Goal: Browse casually: Explore the website without a specific task or goal

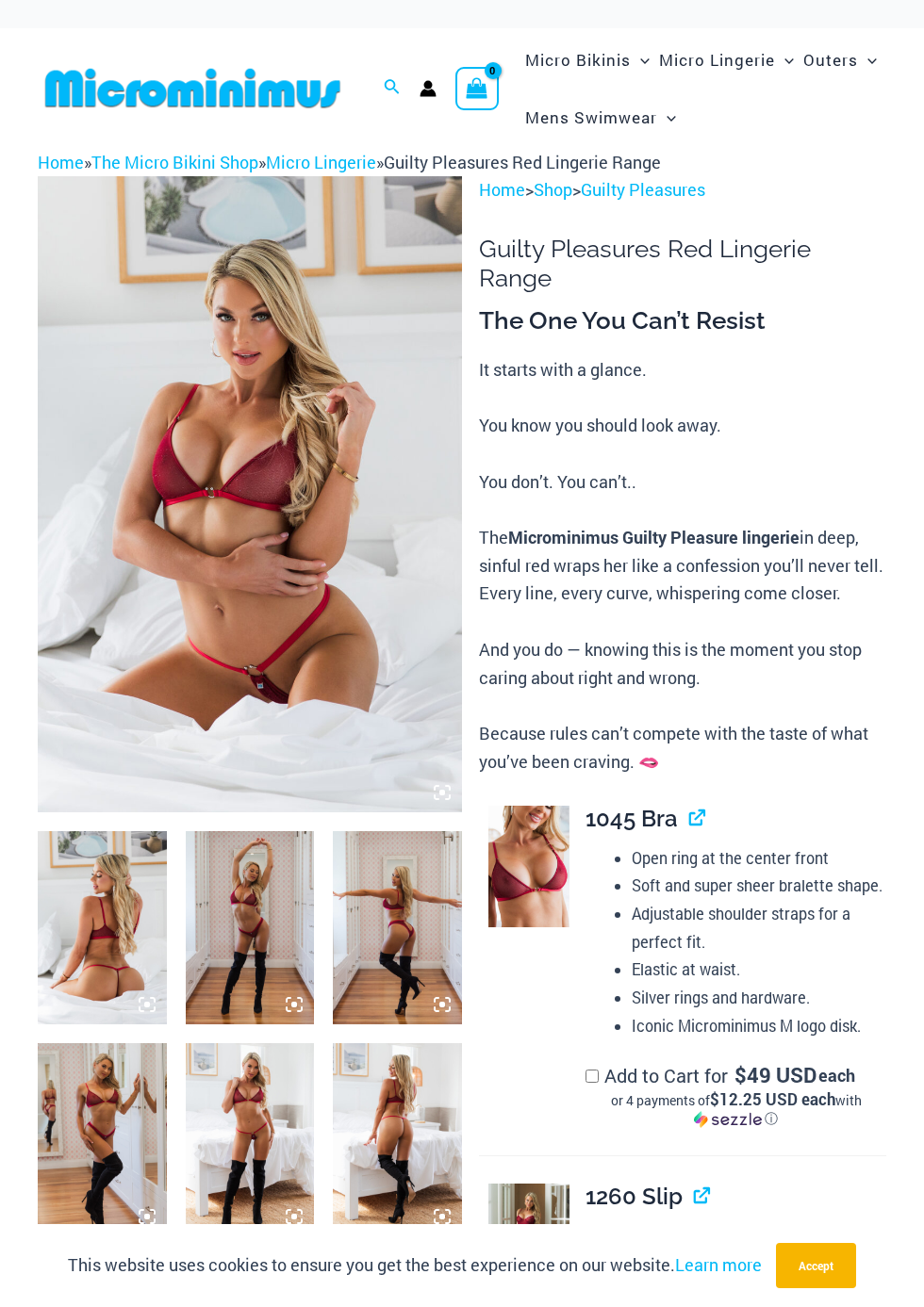
click at [269, 450] on img at bounding box center [250, 494] width 424 height 636
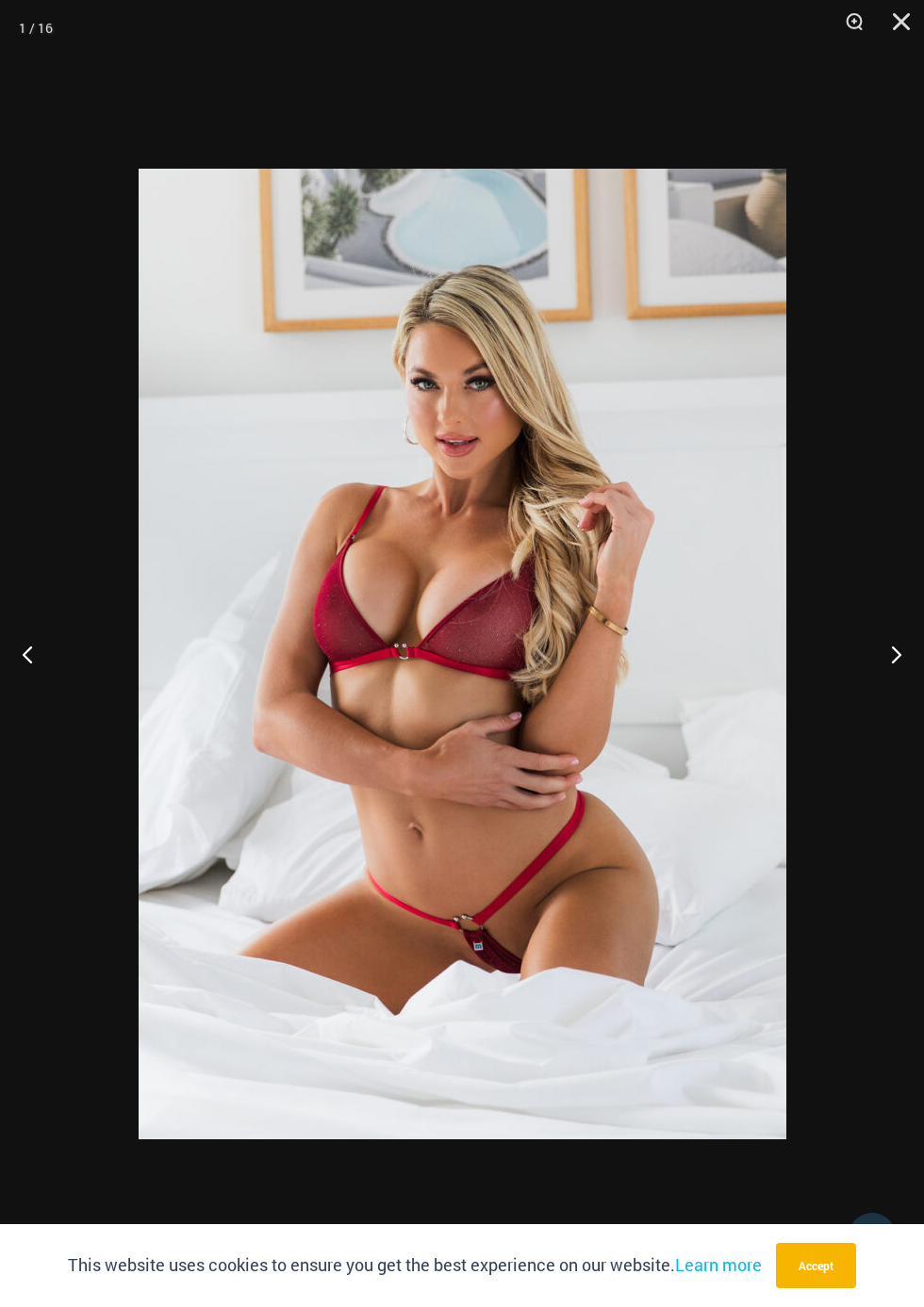
click at [891, 661] on button "Next" at bounding box center [888, 654] width 70 height 94
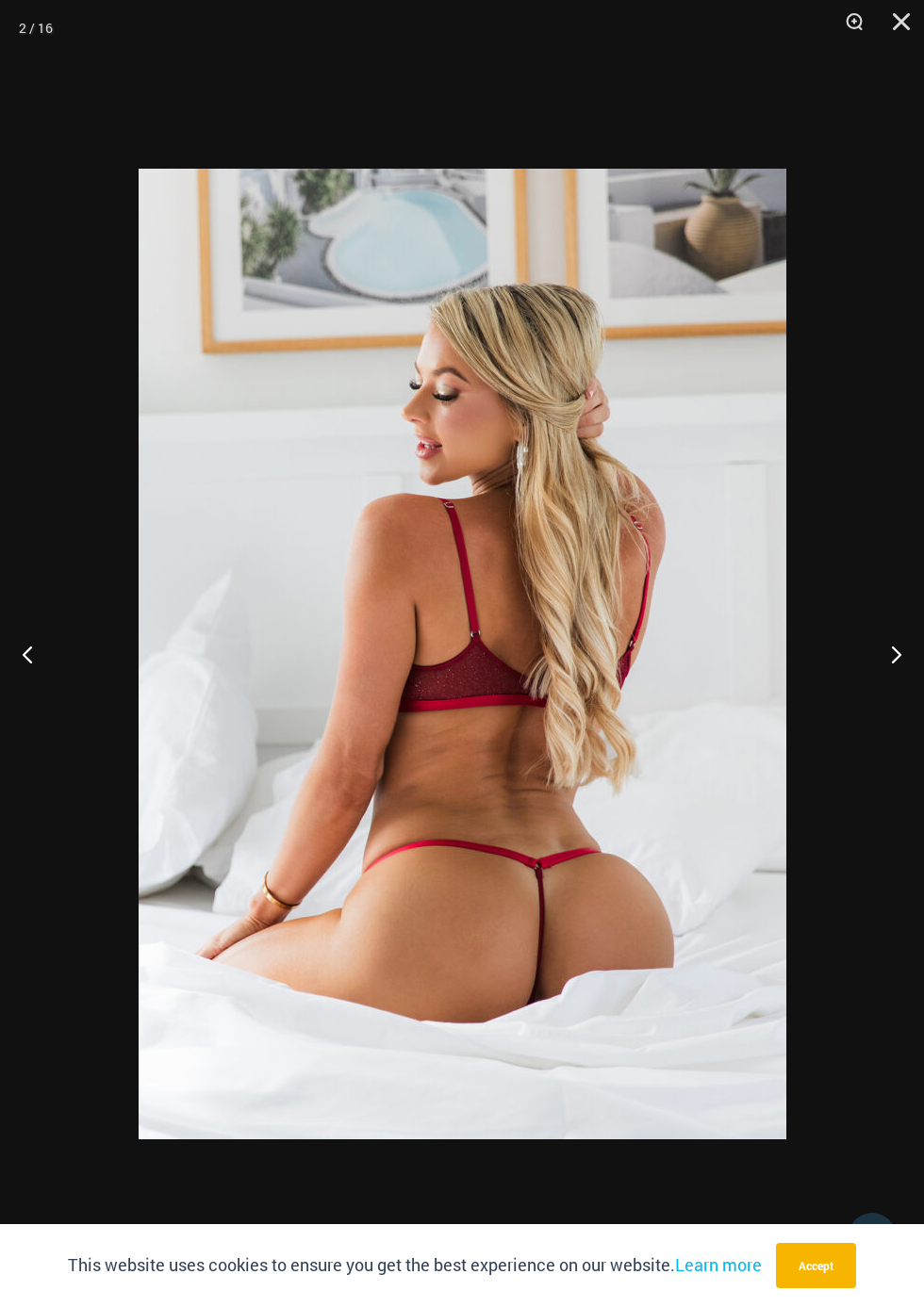
click at [891, 661] on button "Next" at bounding box center [888, 654] width 70 height 94
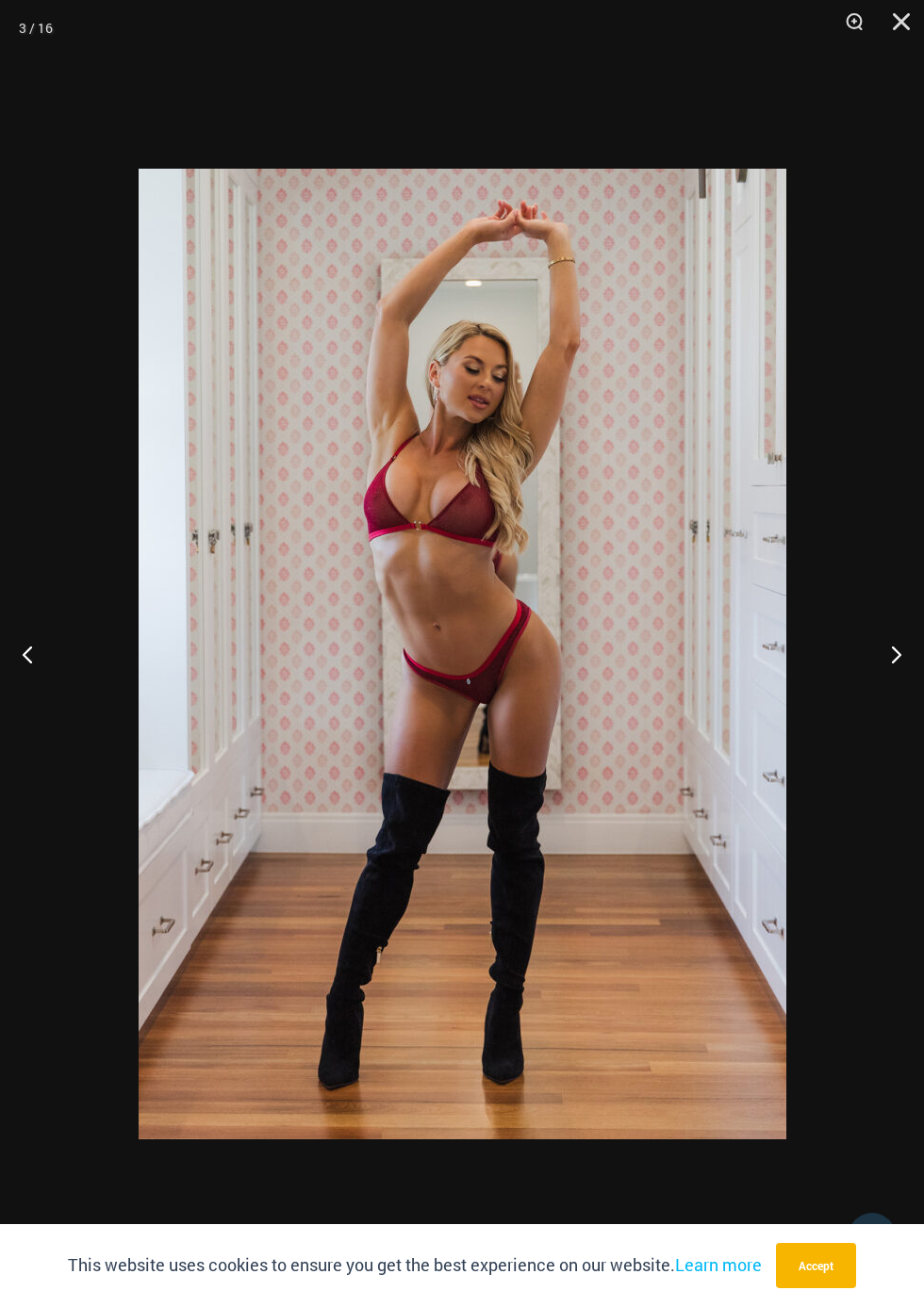
click at [45, 648] on button "Previous" at bounding box center [35, 654] width 70 height 94
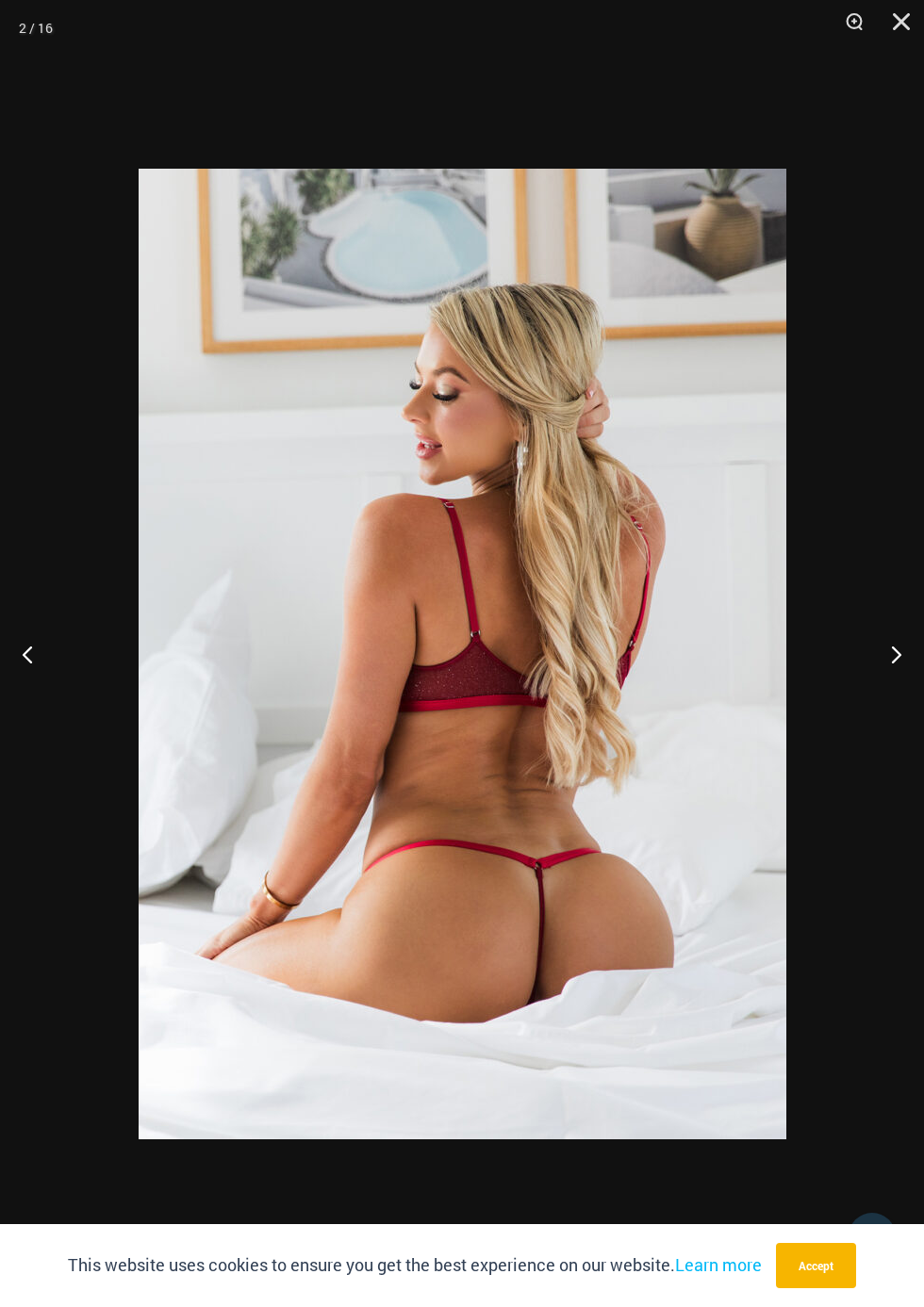
click at [881, 659] on button "Next" at bounding box center [888, 654] width 70 height 94
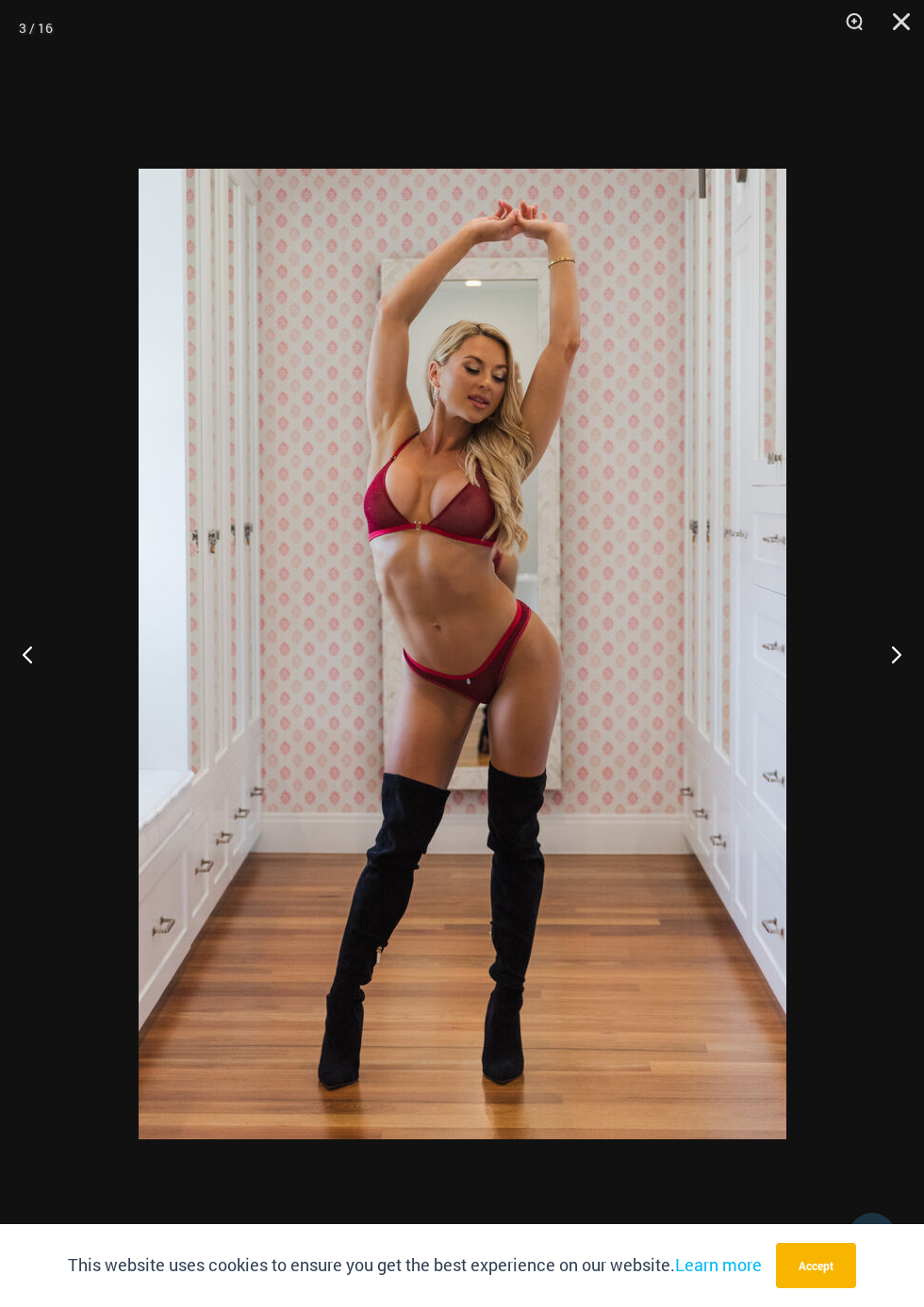
click at [881, 659] on button "Next" at bounding box center [888, 654] width 70 height 94
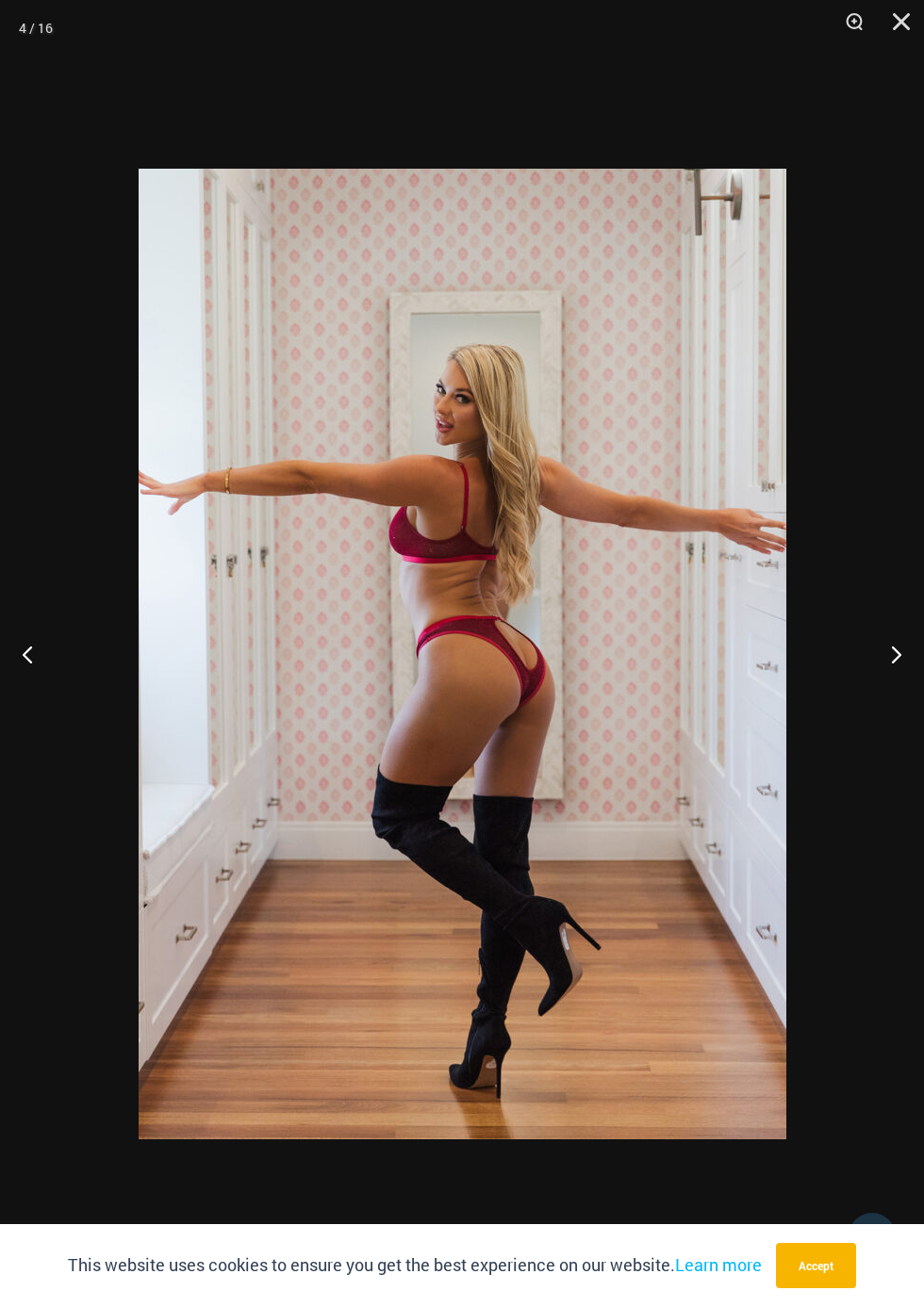
click at [881, 659] on button "Next" at bounding box center [888, 654] width 70 height 94
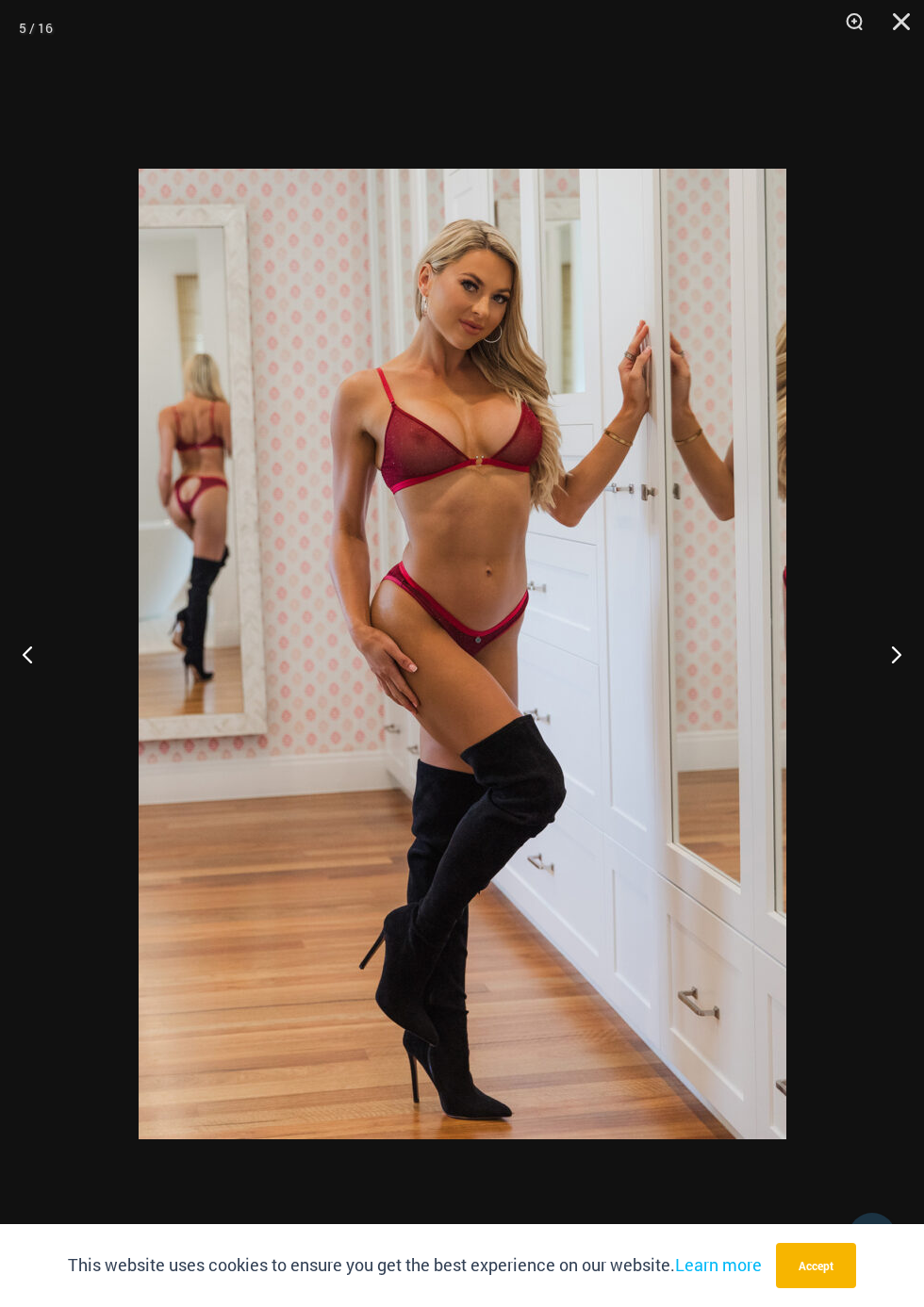
click at [881, 659] on button "Next" at bounding box center [888, 654] width 70 height 94
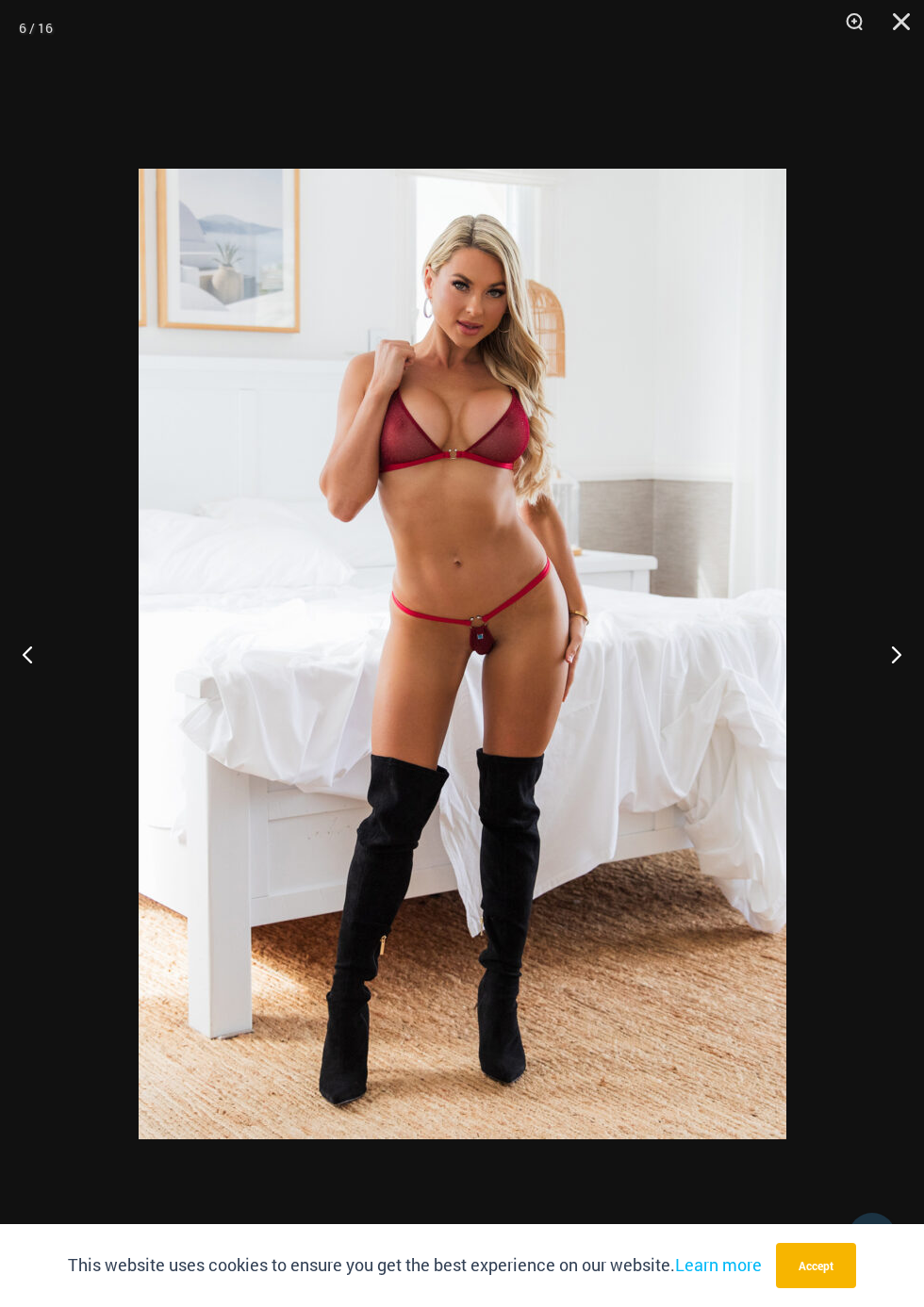
click at [881, 659] on button "Next" at bounding box center [888, 654] width 70 height 94
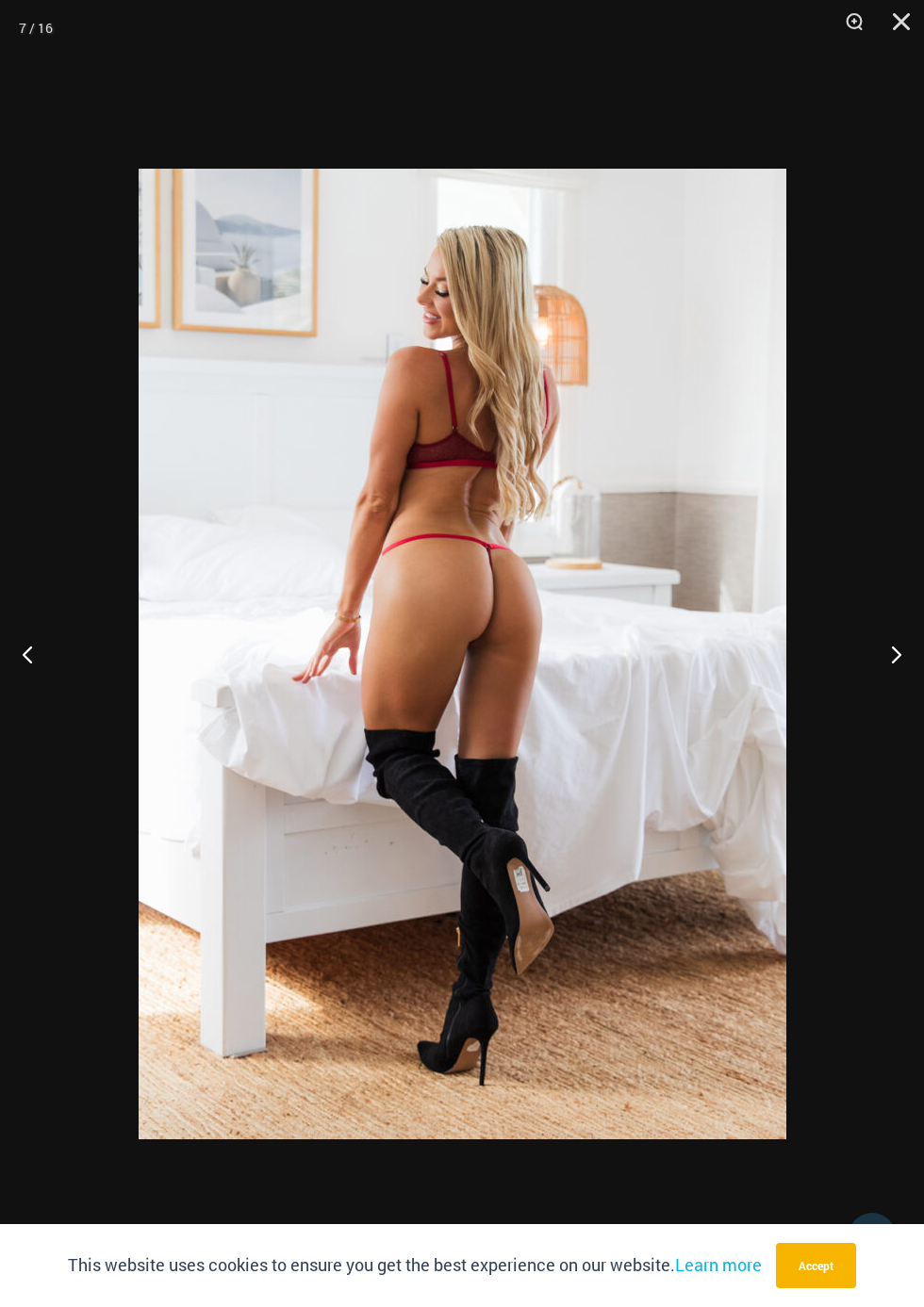
click at [881, 659] on button "Next" at bounding box center [888, 654] width 70 height 94
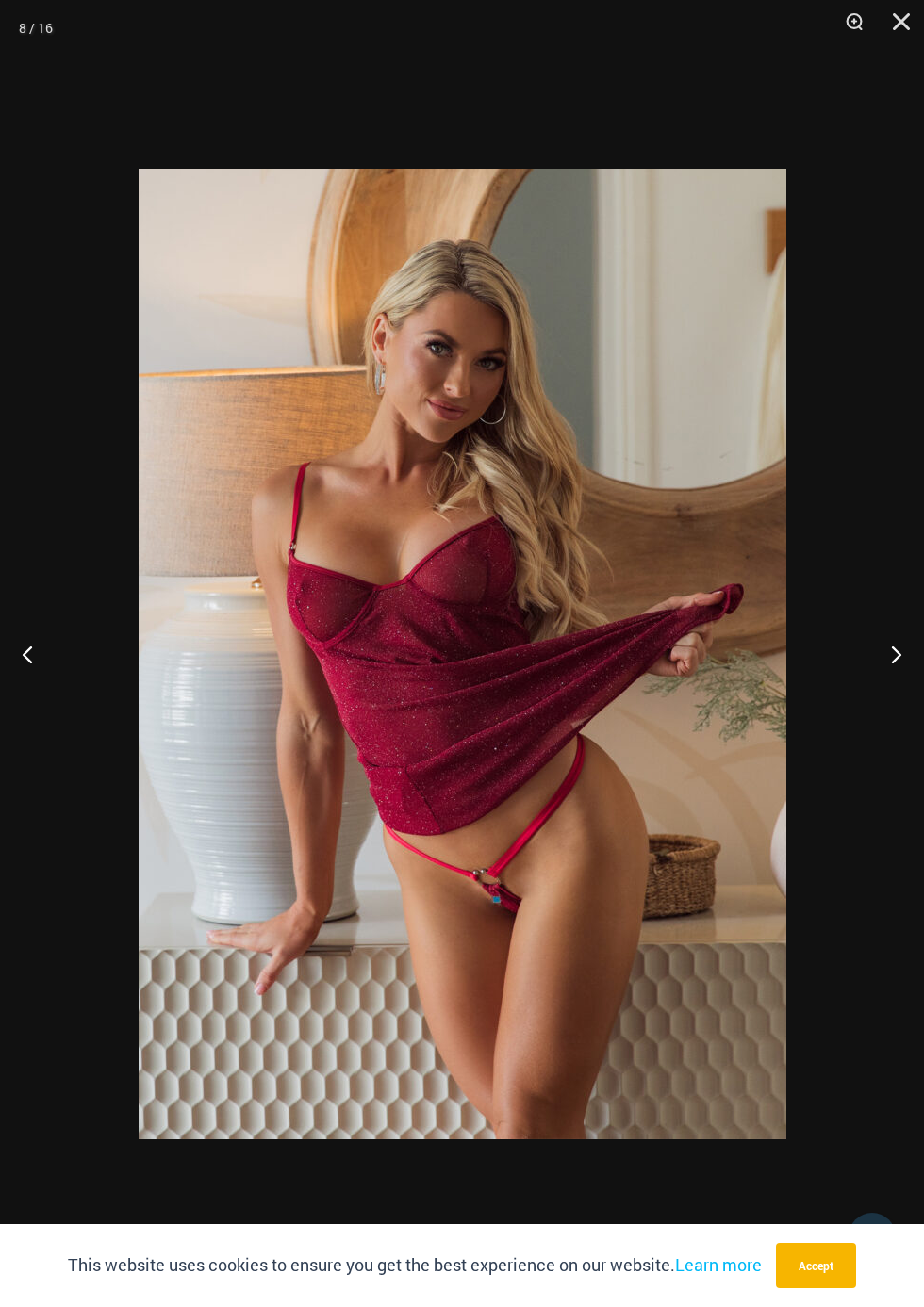
click at [881, 659] on button "Next" at bounding box center [888, 654] width 70 height 94
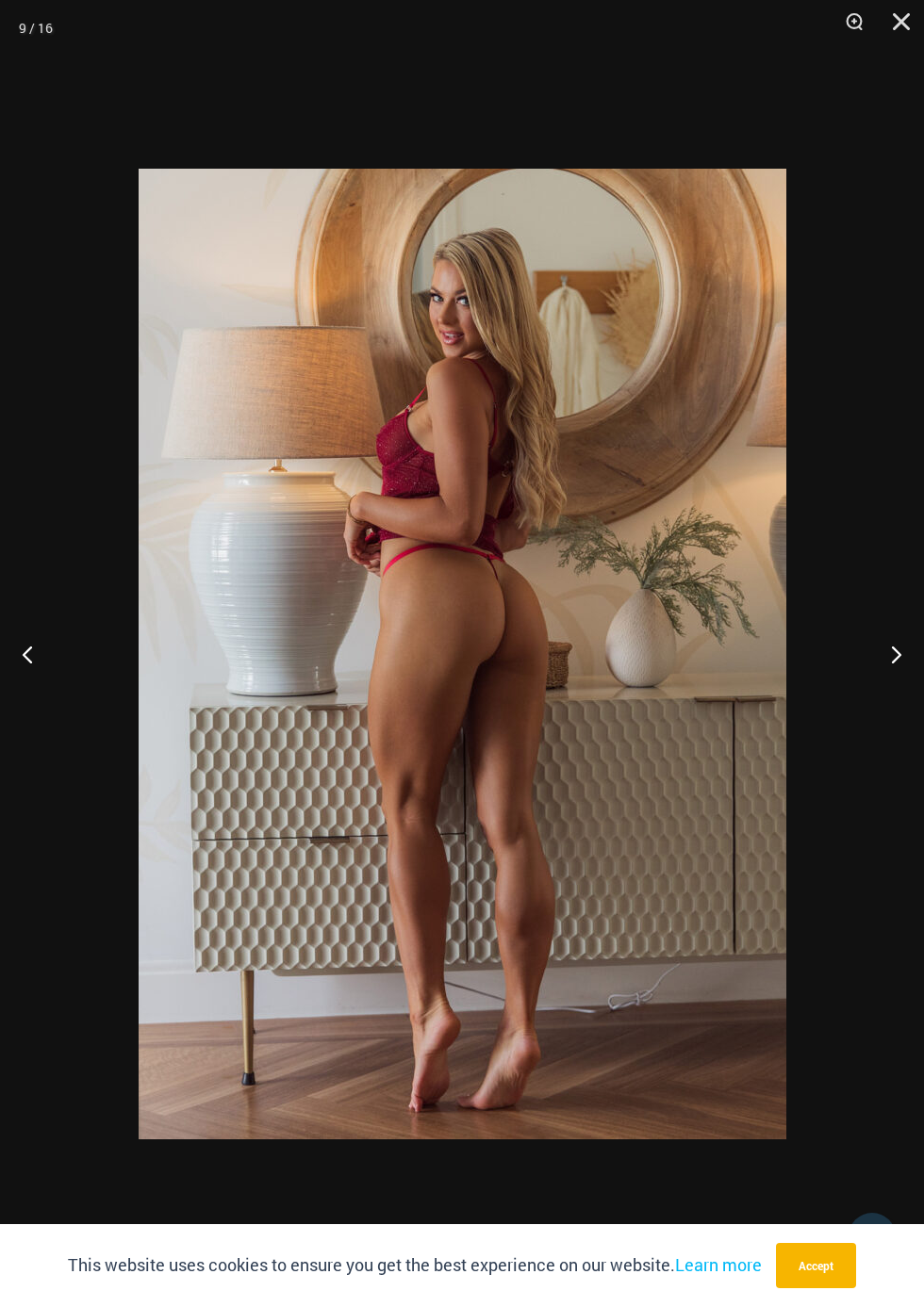
click at [882, 670] on button "Next" at bounding box center [888, 654] width 70 height 94
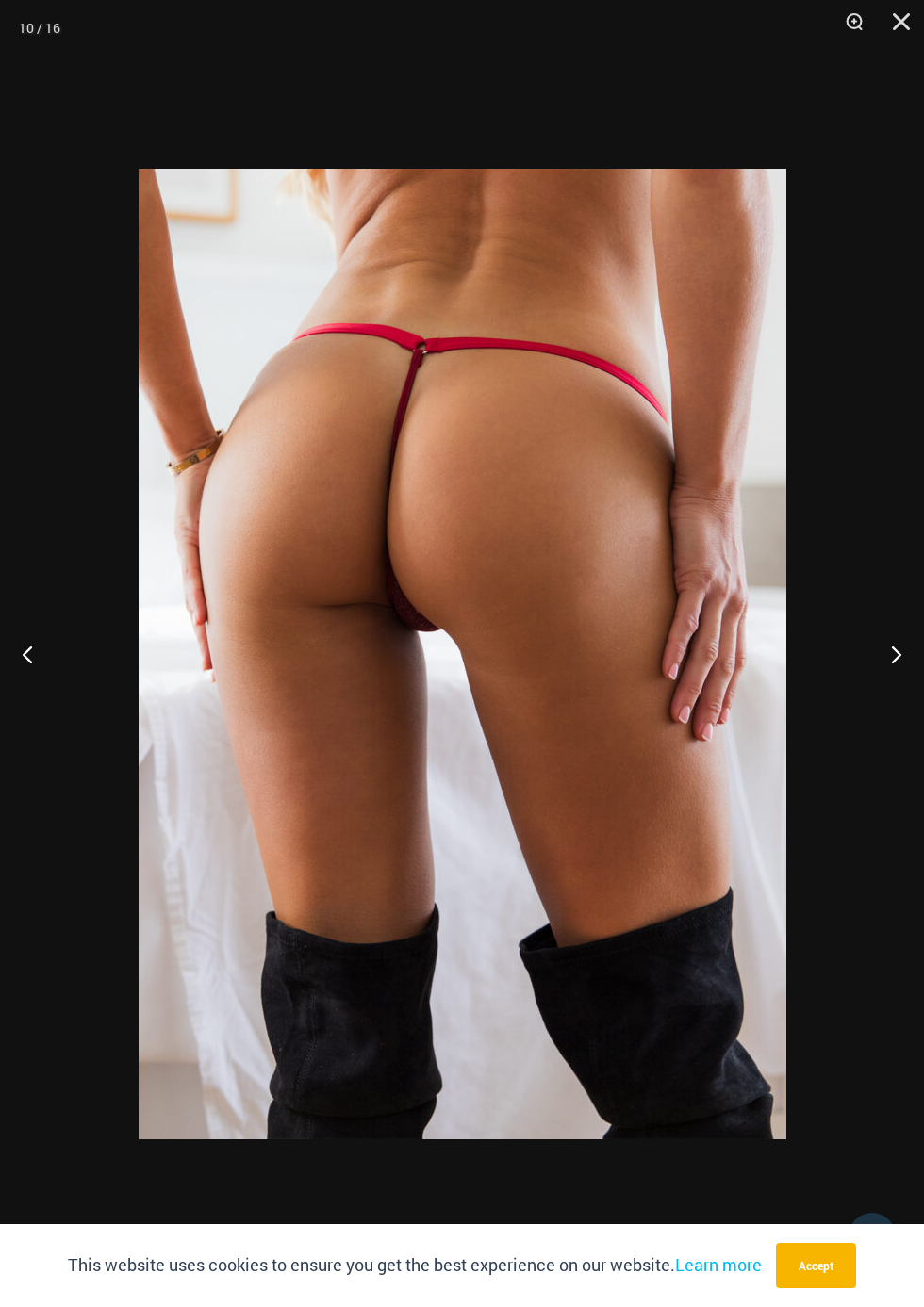
click at [883, 662] on button "Next" at bounding box center [888, 654] width 70 height 94
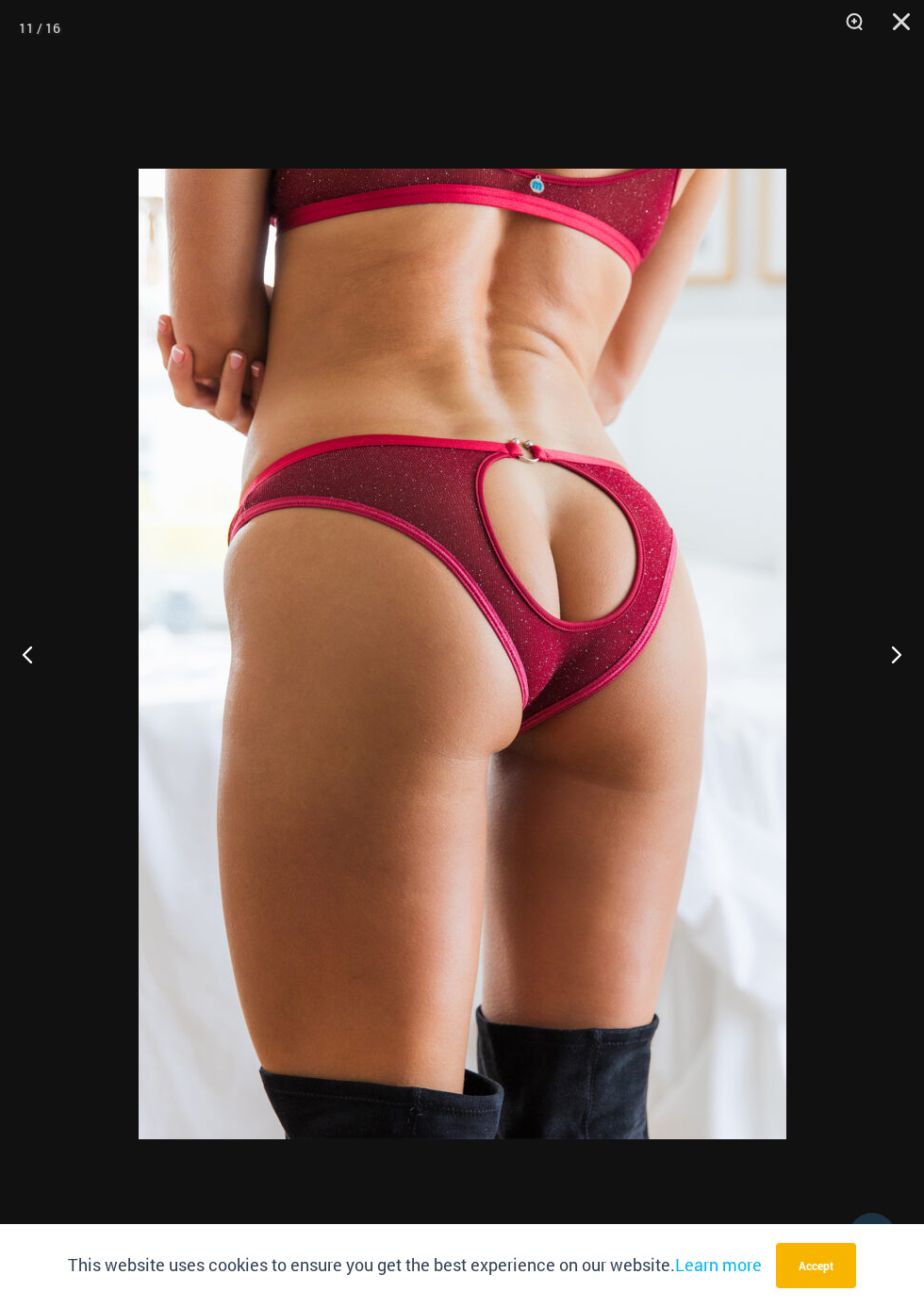
click at [882, 663] on button "Next" at bounding box center [888, 654] width 70 height 94
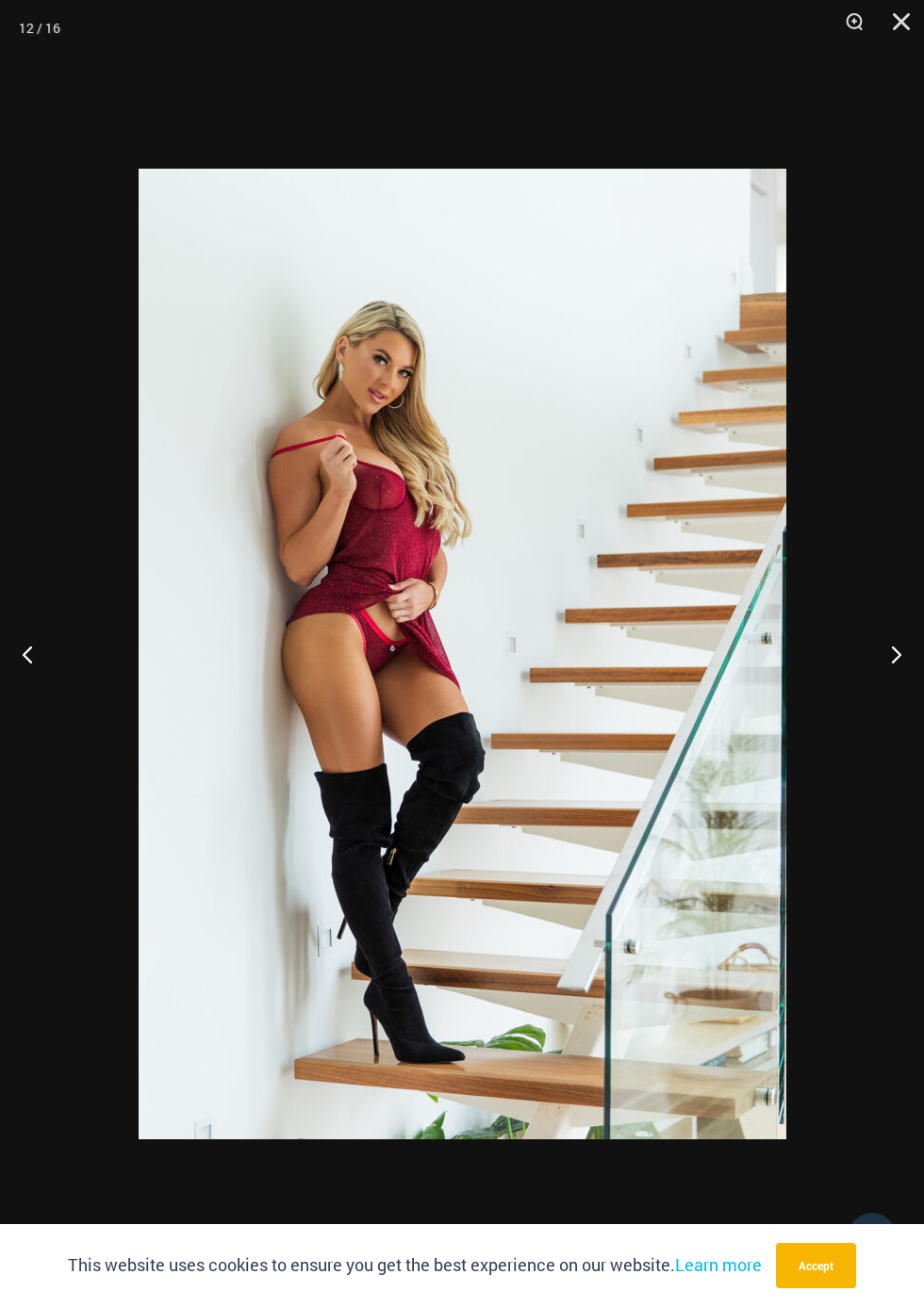
click at [882, 663] on button "Next" at bounding box center [888, 654] width 70 height 94
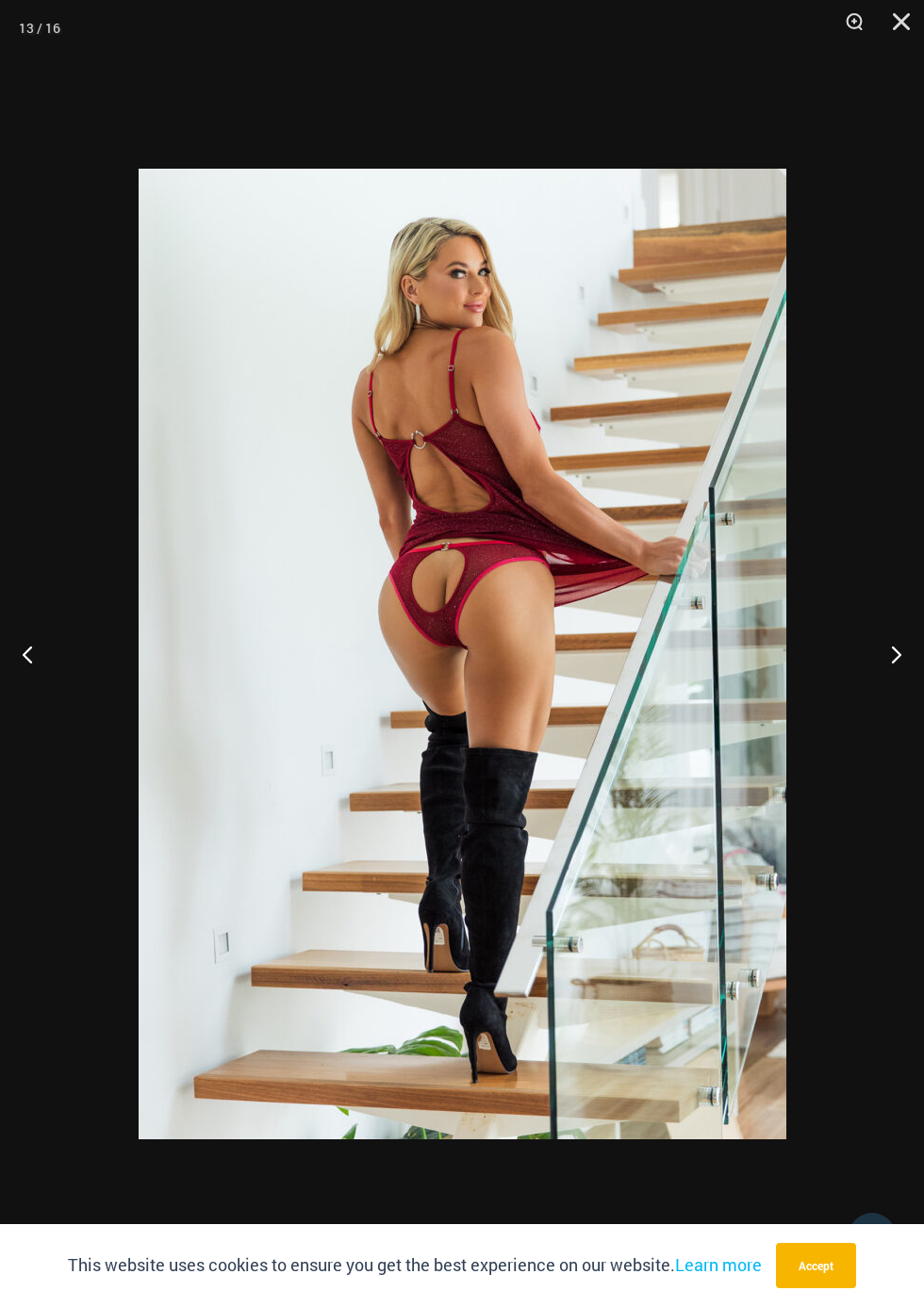
click at [882, 663] on button "Next" at bounding box center [888, 654] width 70 height 94
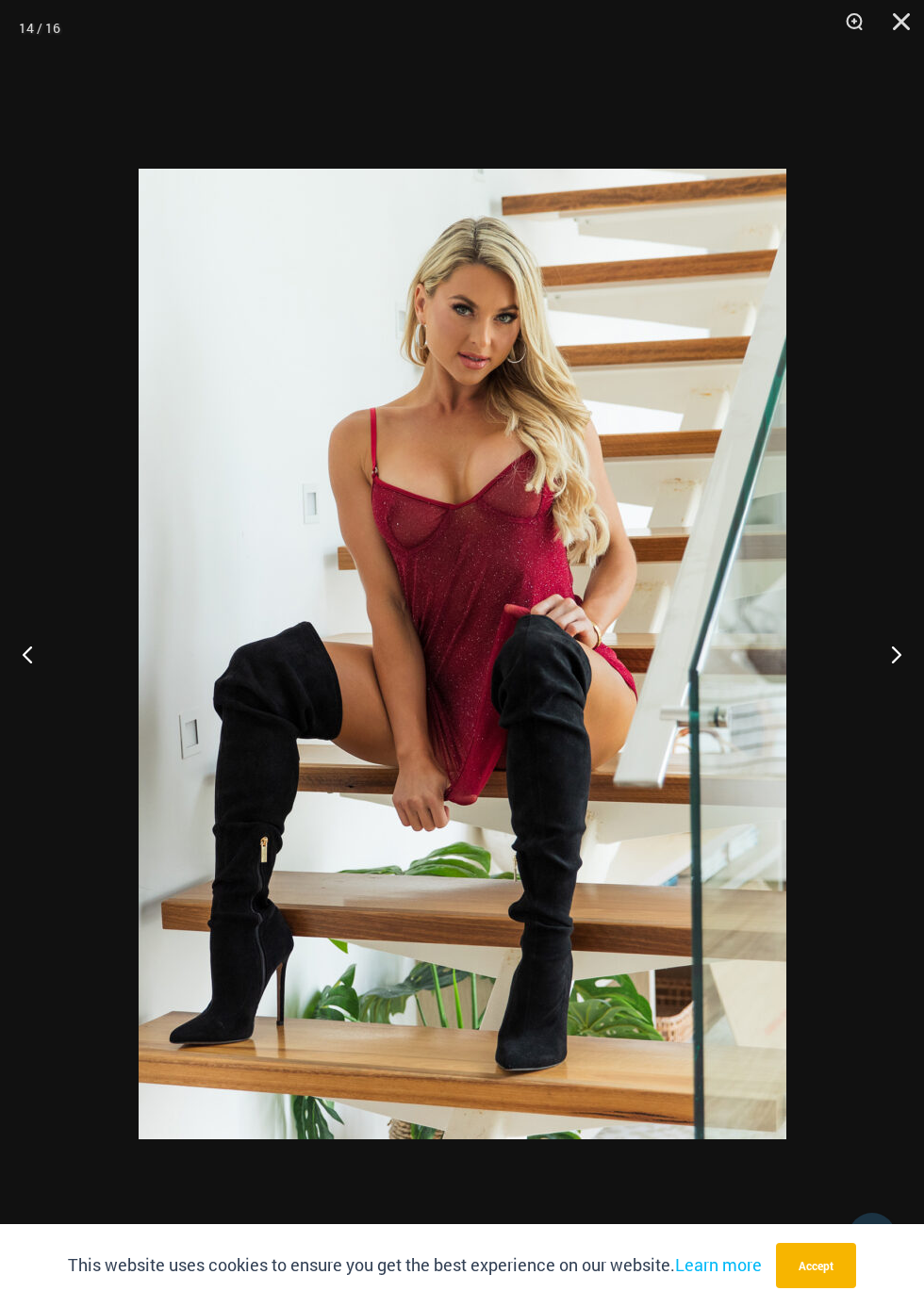
click at [882, 663] on button "Next" at bounding box center [888, 654] width 70 height 94
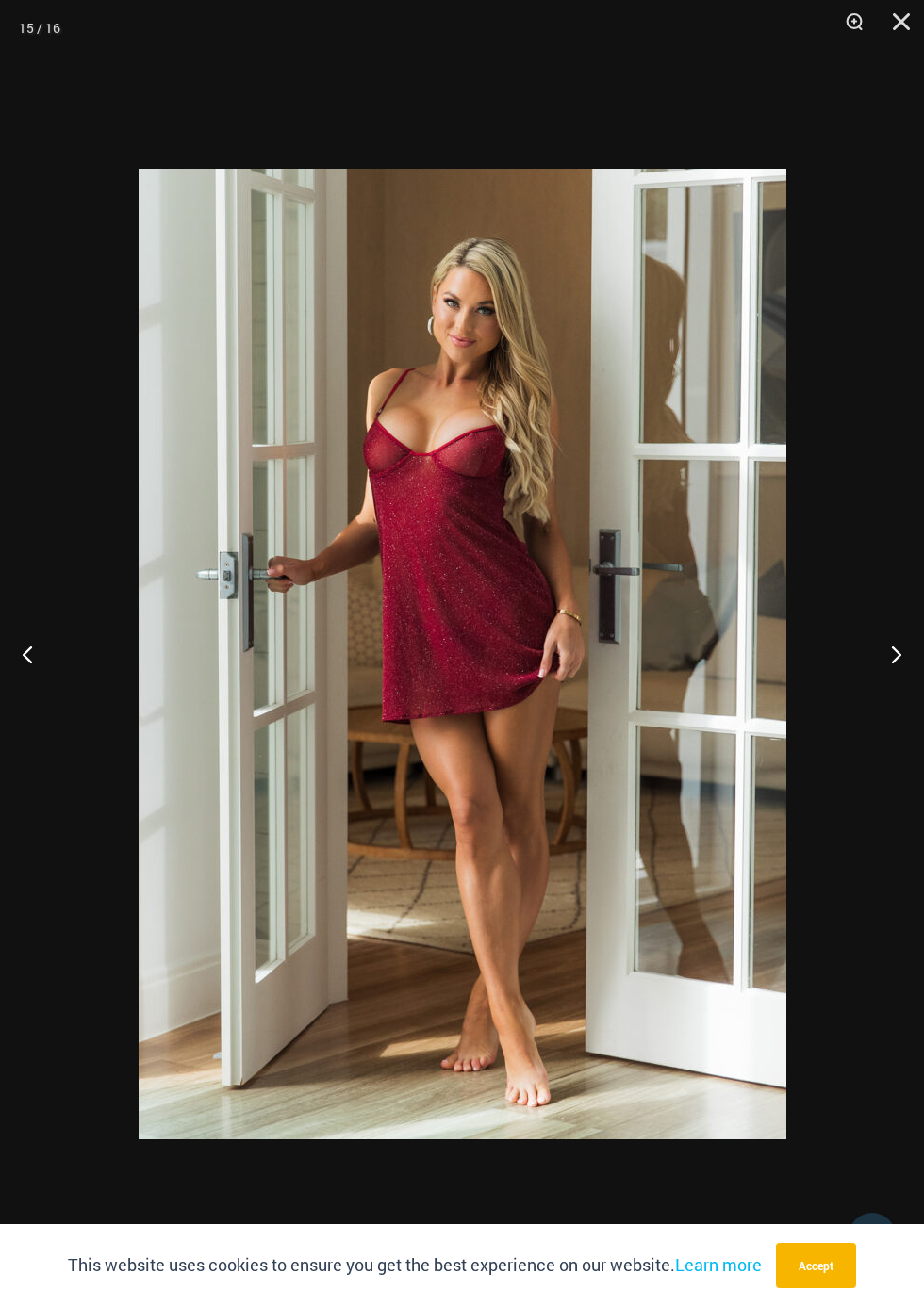
click at [882, 663] on button "Next" at bounding box center [888, 654] width 70 height 94
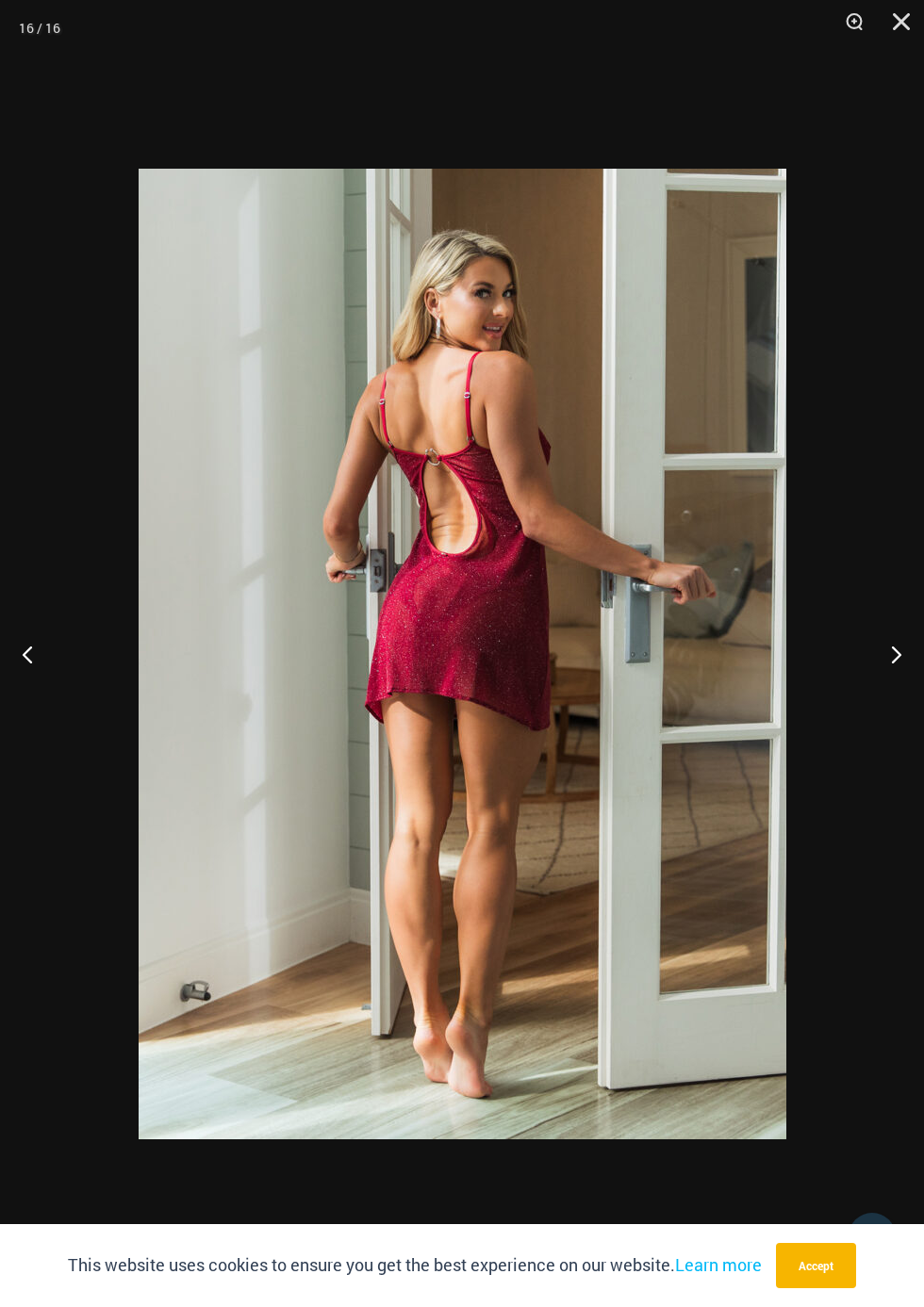
click at [882, 663] on button "Next" at bounding box center [888, 654] width 70 height 94
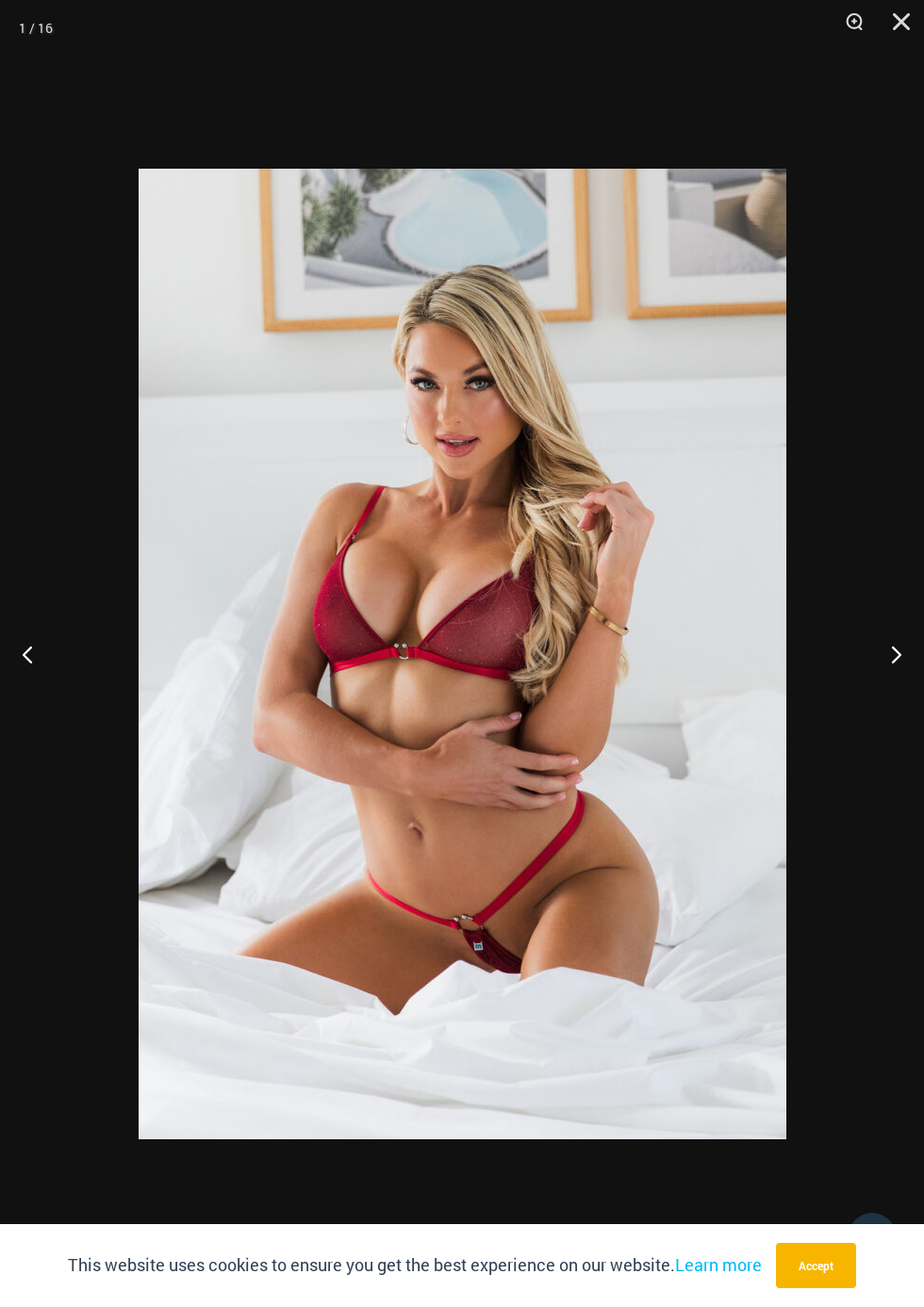
click at [882, 663] on button "Next" at bounding box center [888, 654] width 70 height 94
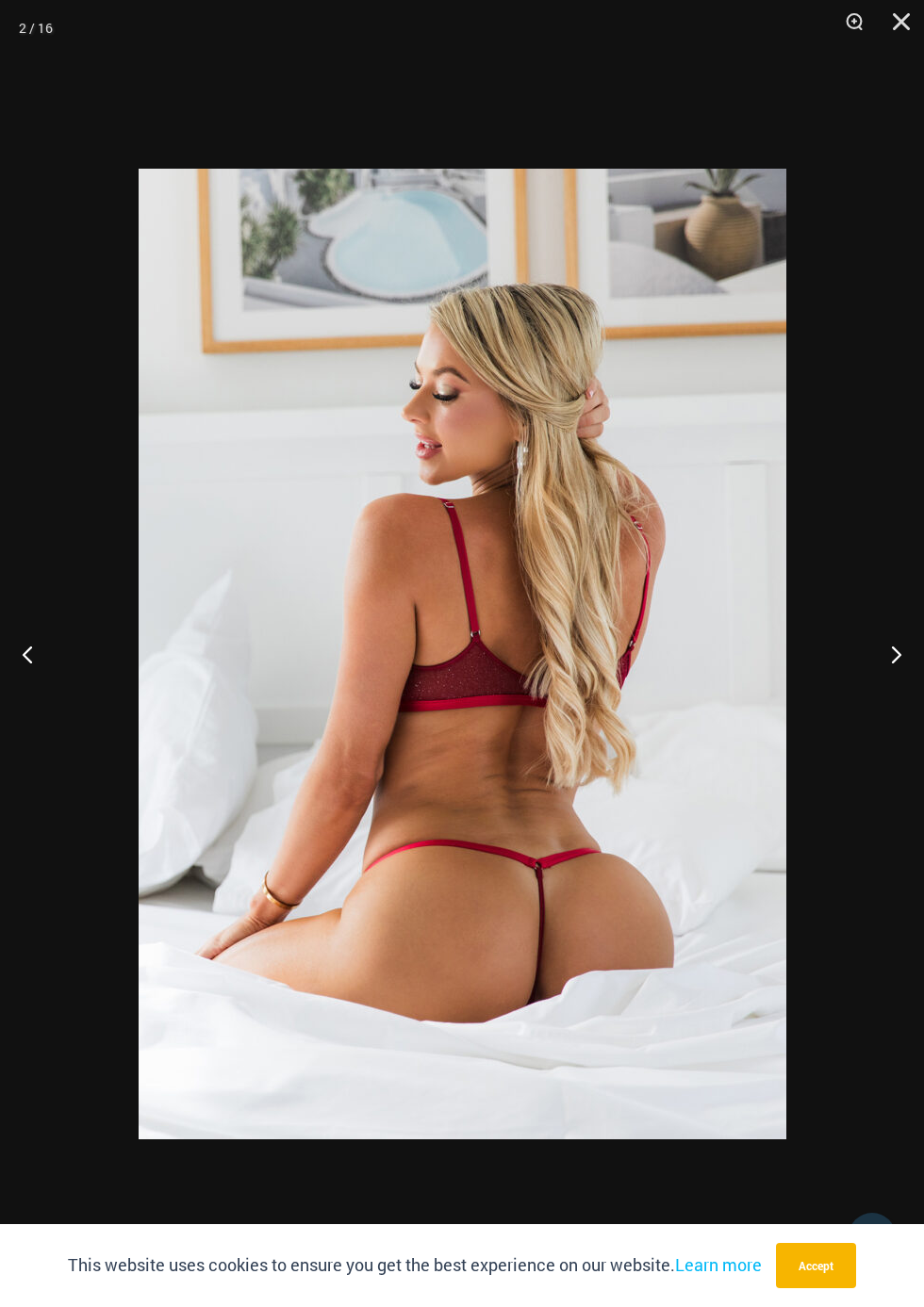
click at [882, 662] on button "Next" at bounding box center [888, 654] width 70 height 94
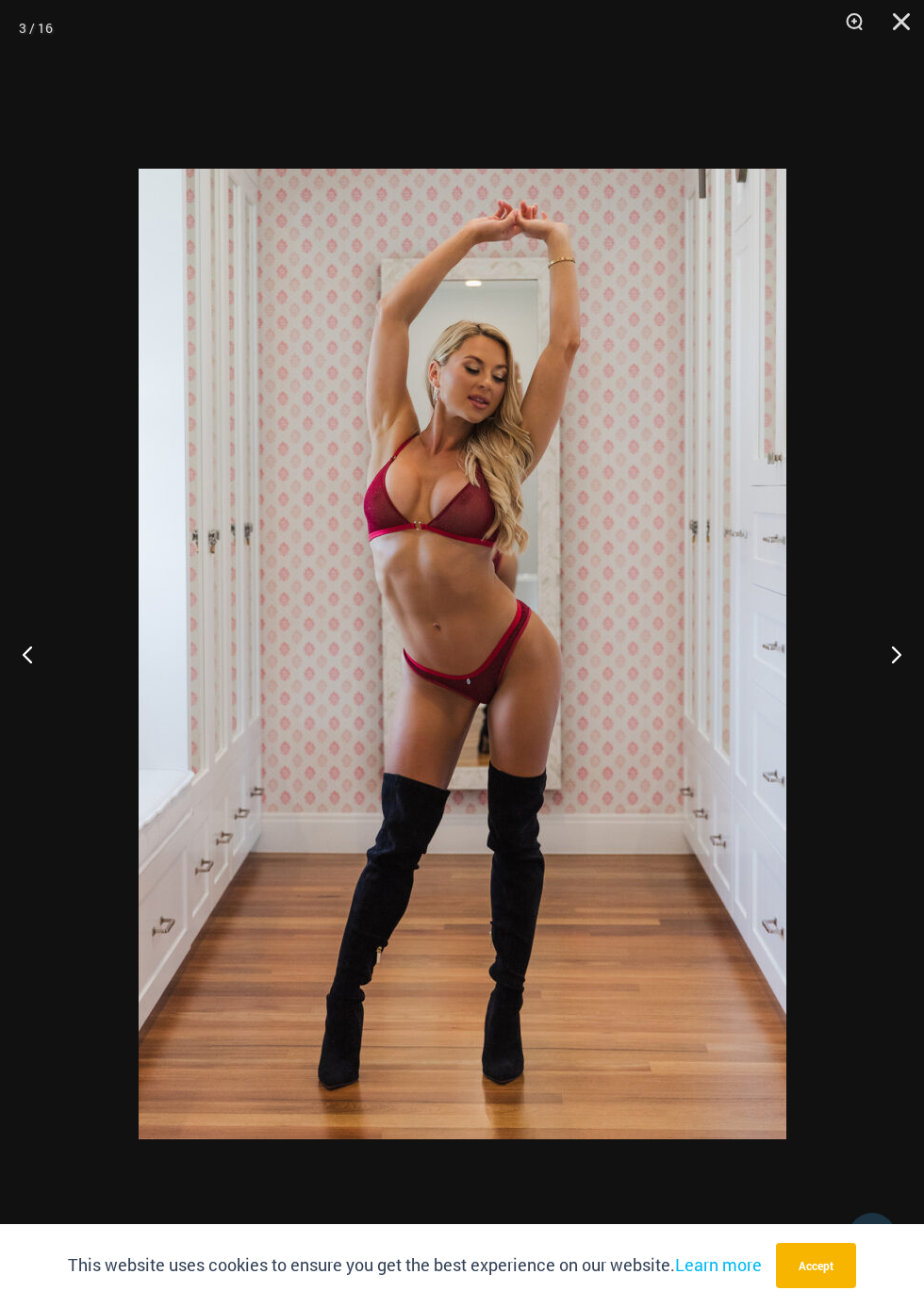
click at [882, 661] on button "Next" at bounding box center [888, 654] width 70 height 94
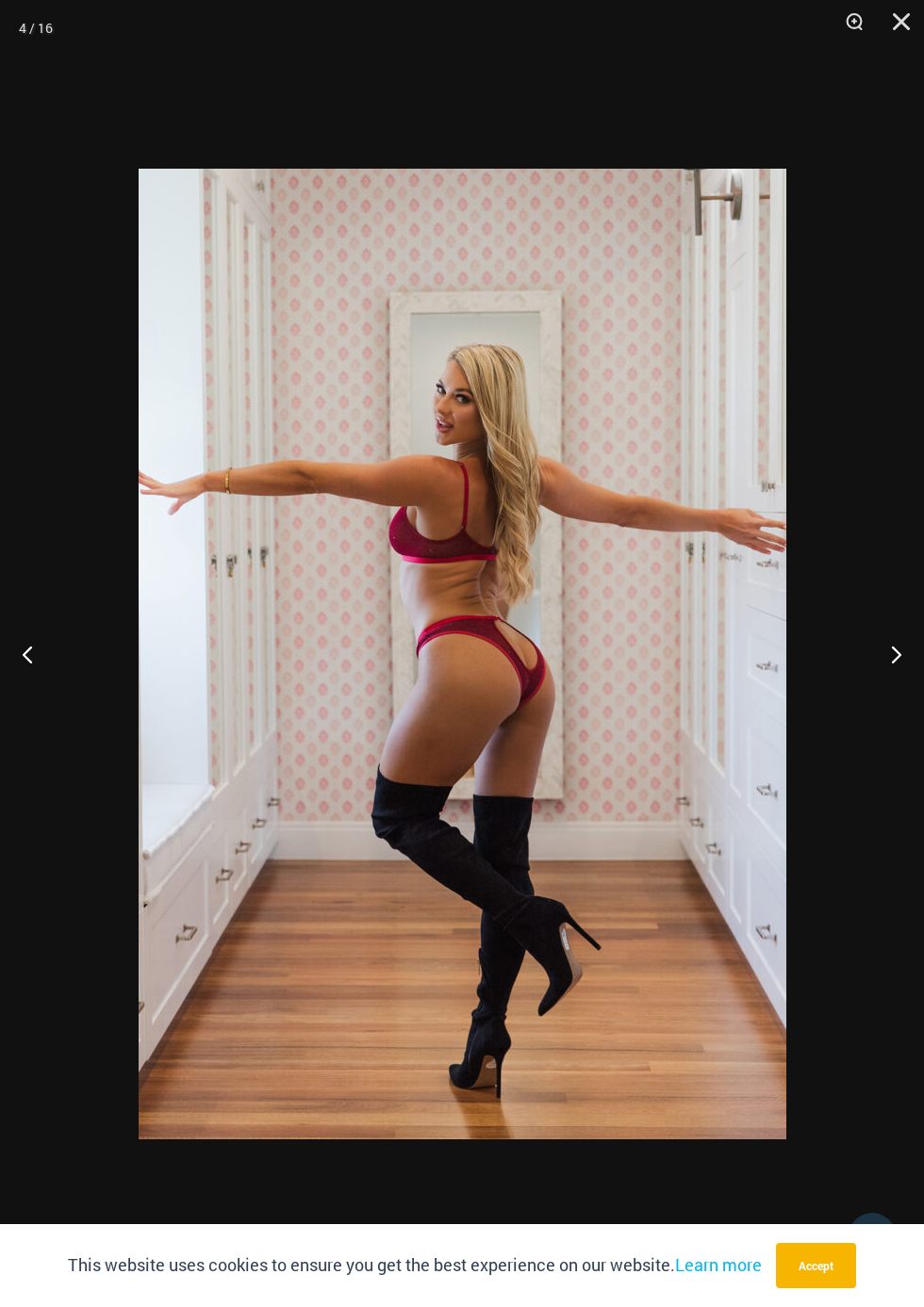
click at [882, 661] on button "Next" at bounding box center [888, 654] width 70 height 94
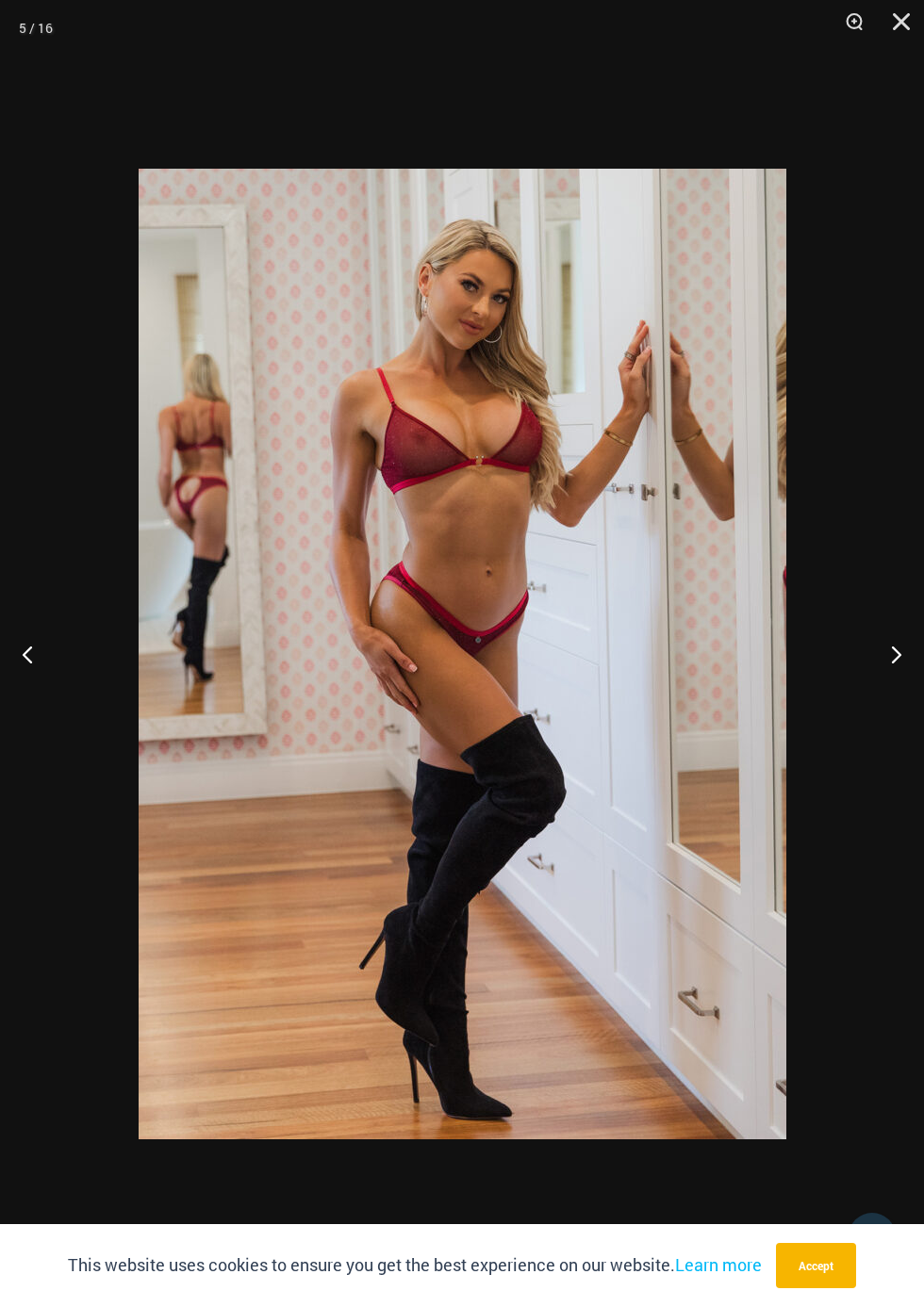
click at [882, 661] on button "Next" at bounding box center [888, 654] width 70 height 94
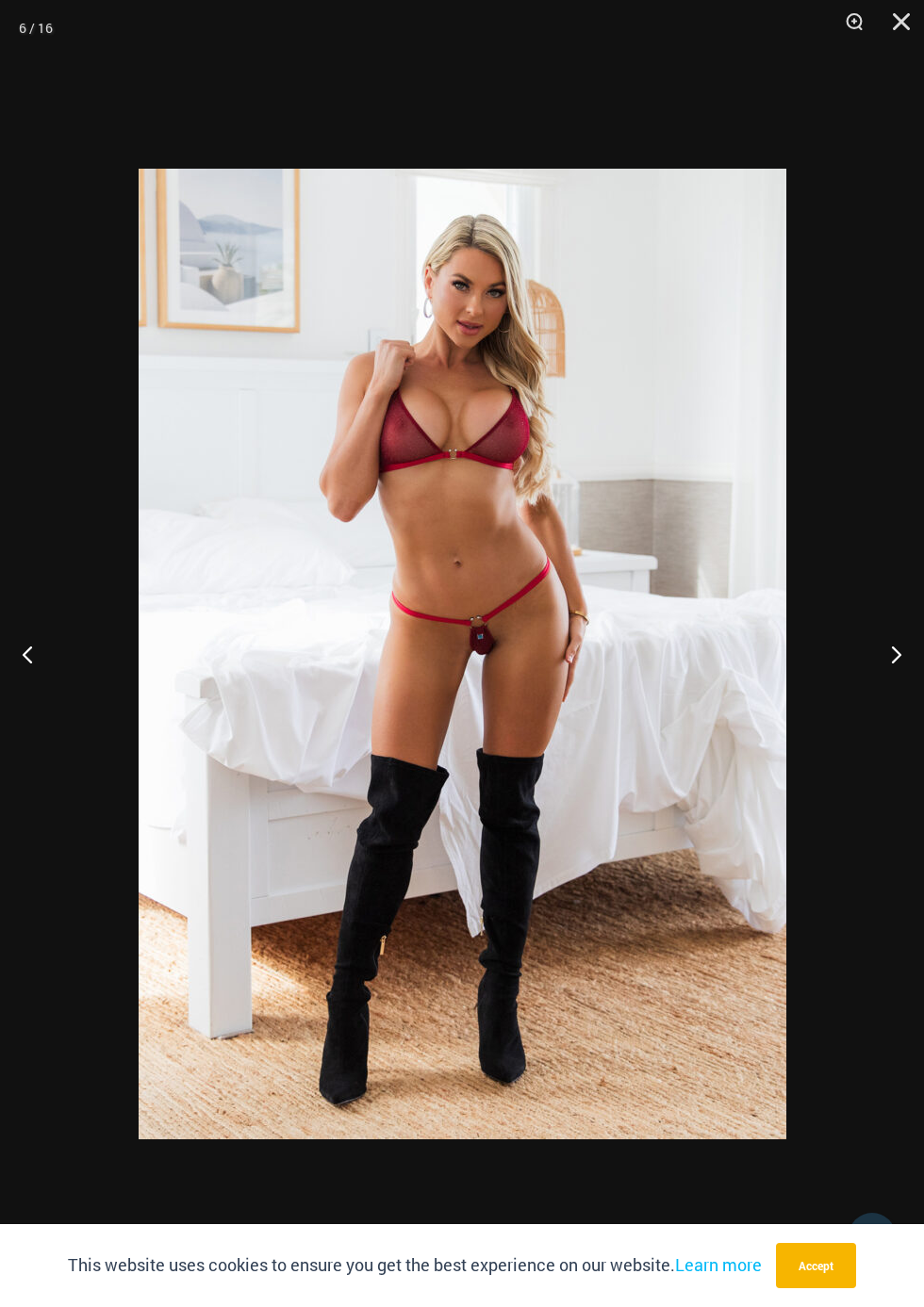
click at [882, 661] on button "Next" at bounding box center [888, 654] width 70 height 94
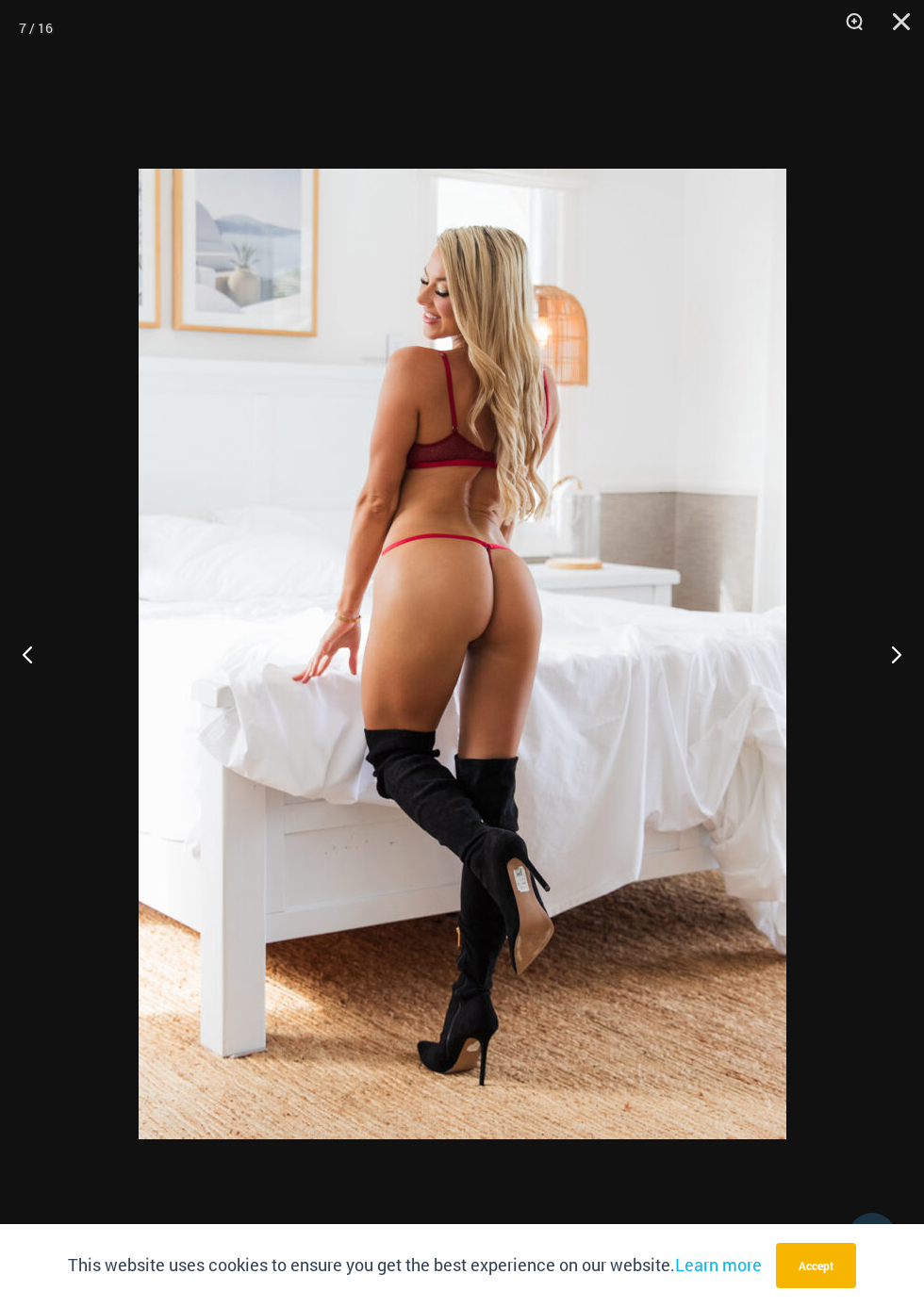
click at [883, 661] on button "Next" at bounding box center [888, 654] width 70 height 94
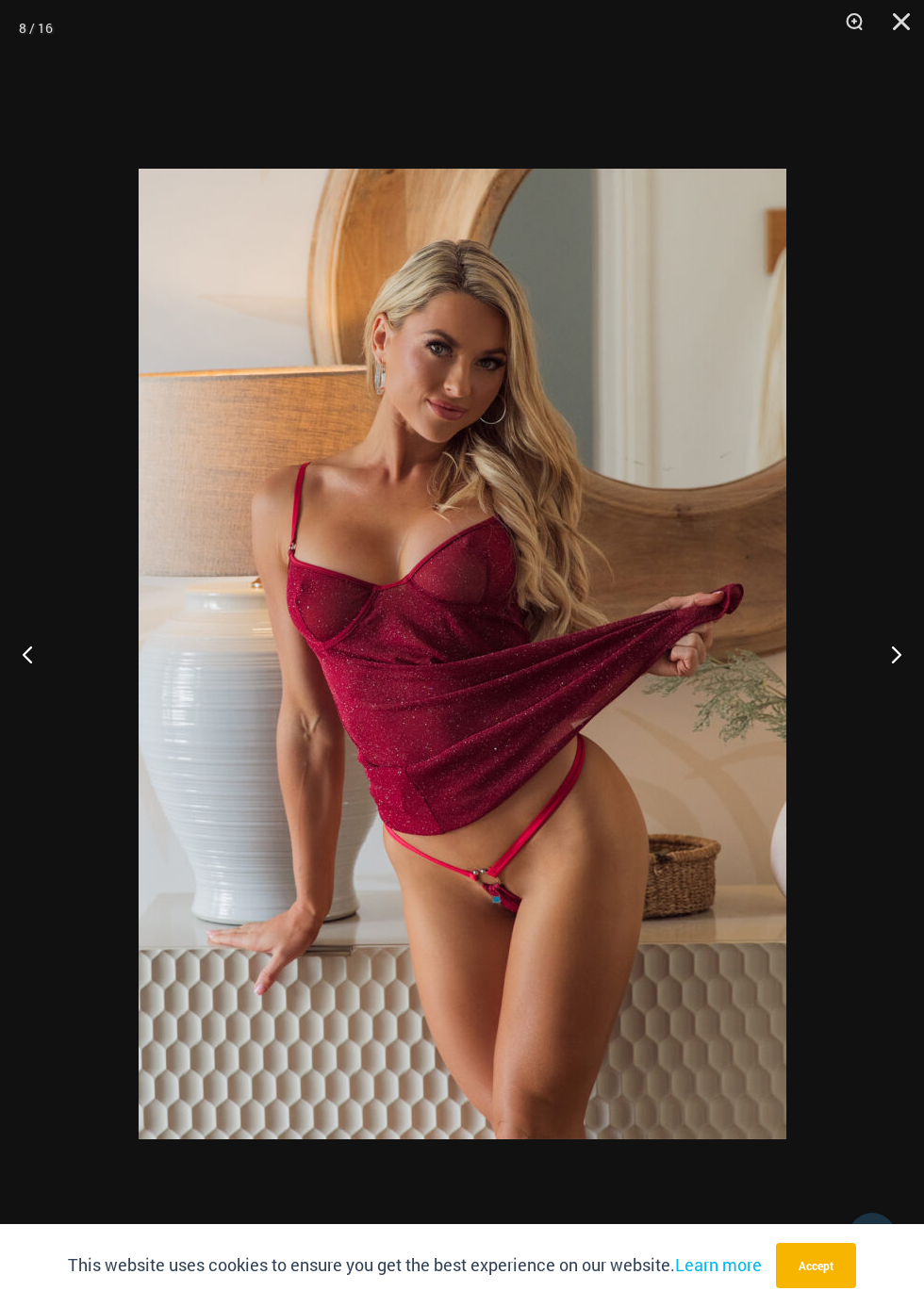
click at [884, 661] on button "Next" at bounding box center [888, 654] width 70 height 94
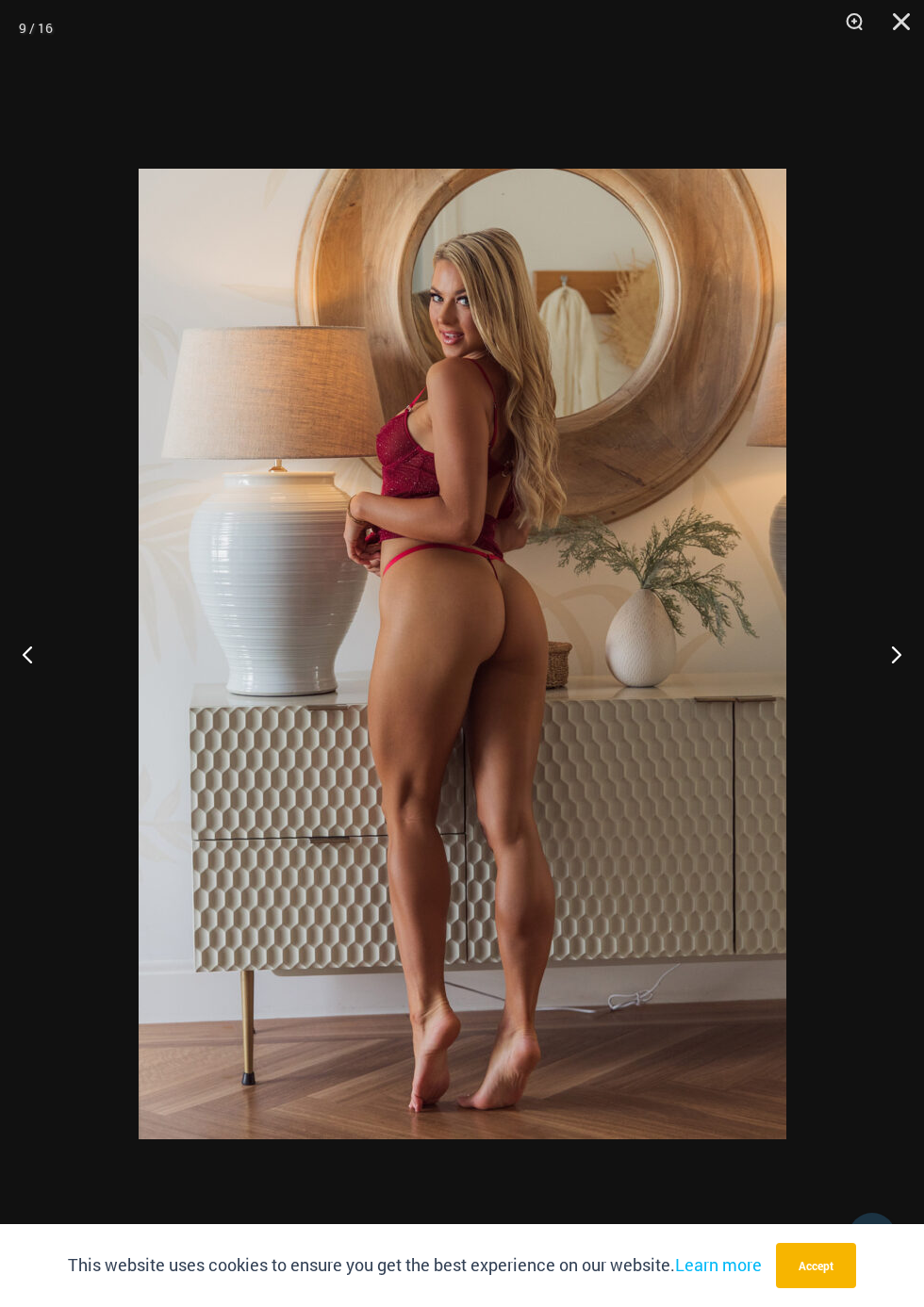
click at [895, 65] on div at bounding box center [462, 653] width 924 height 1307
click at [894, 13] on button "Close" at bounding box center [895, 28] width 47 height 57
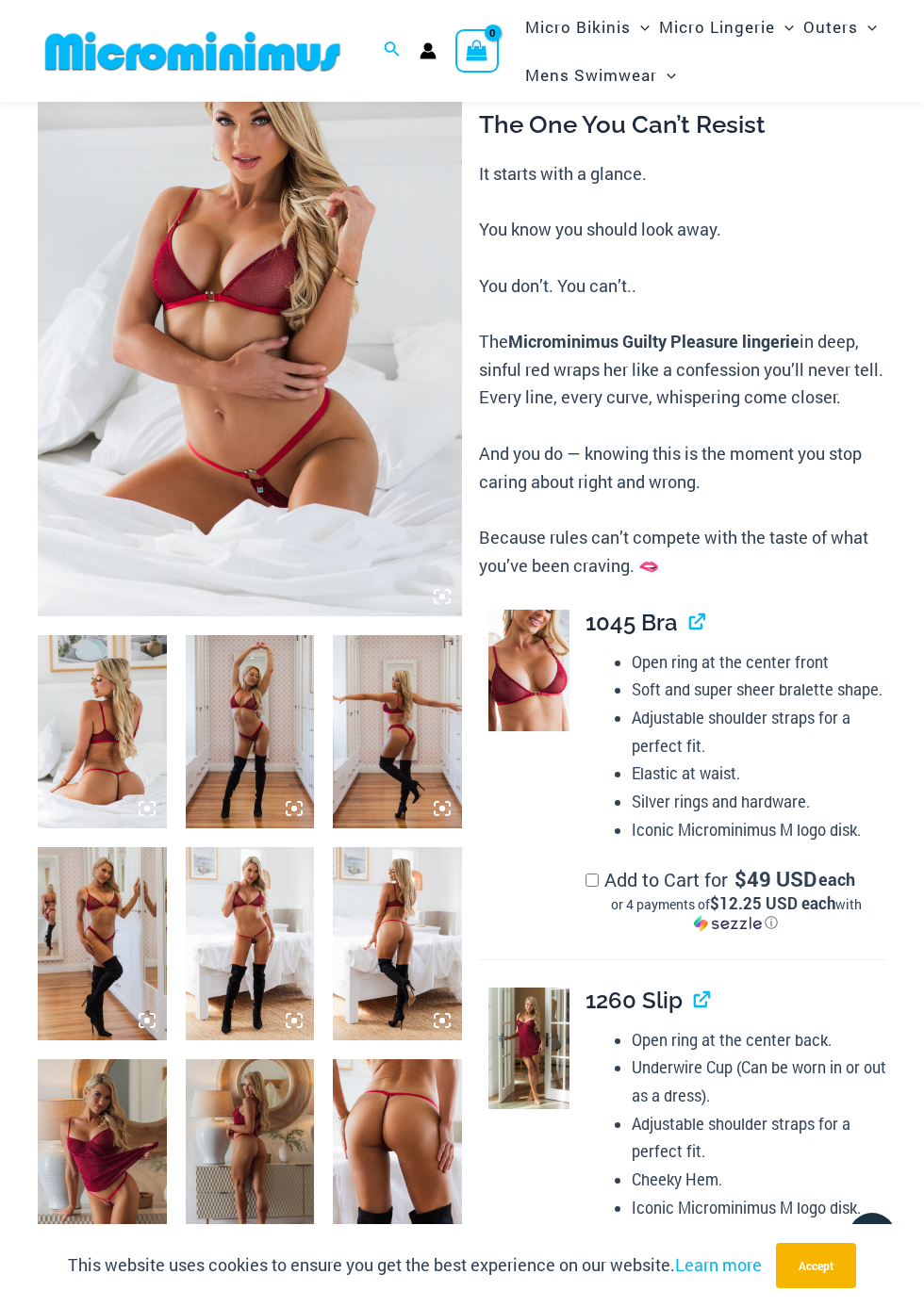
scroll to position [181, 0]
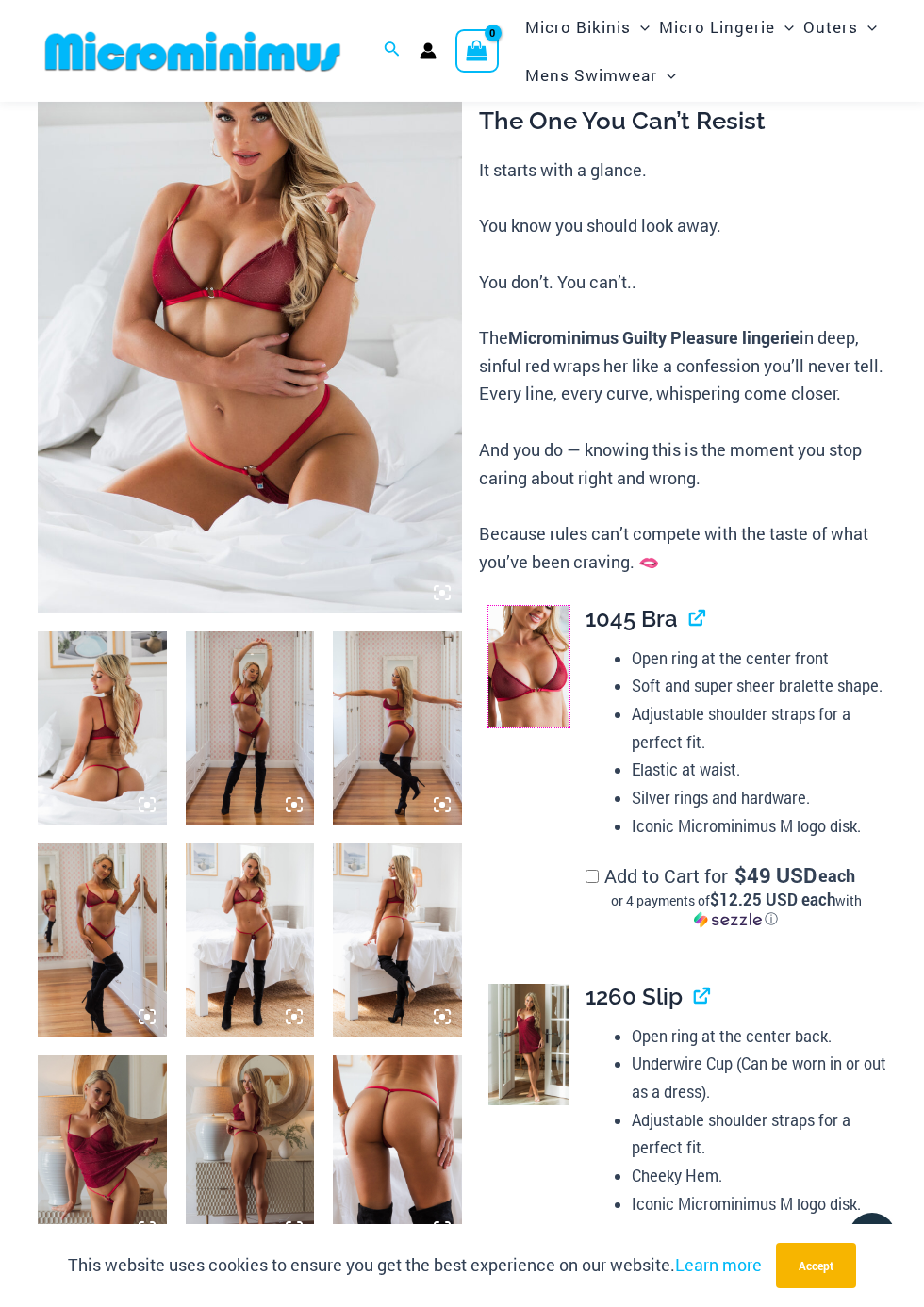
click at [539, 674] on img at bounding box center [529, 667] width 81 height 122
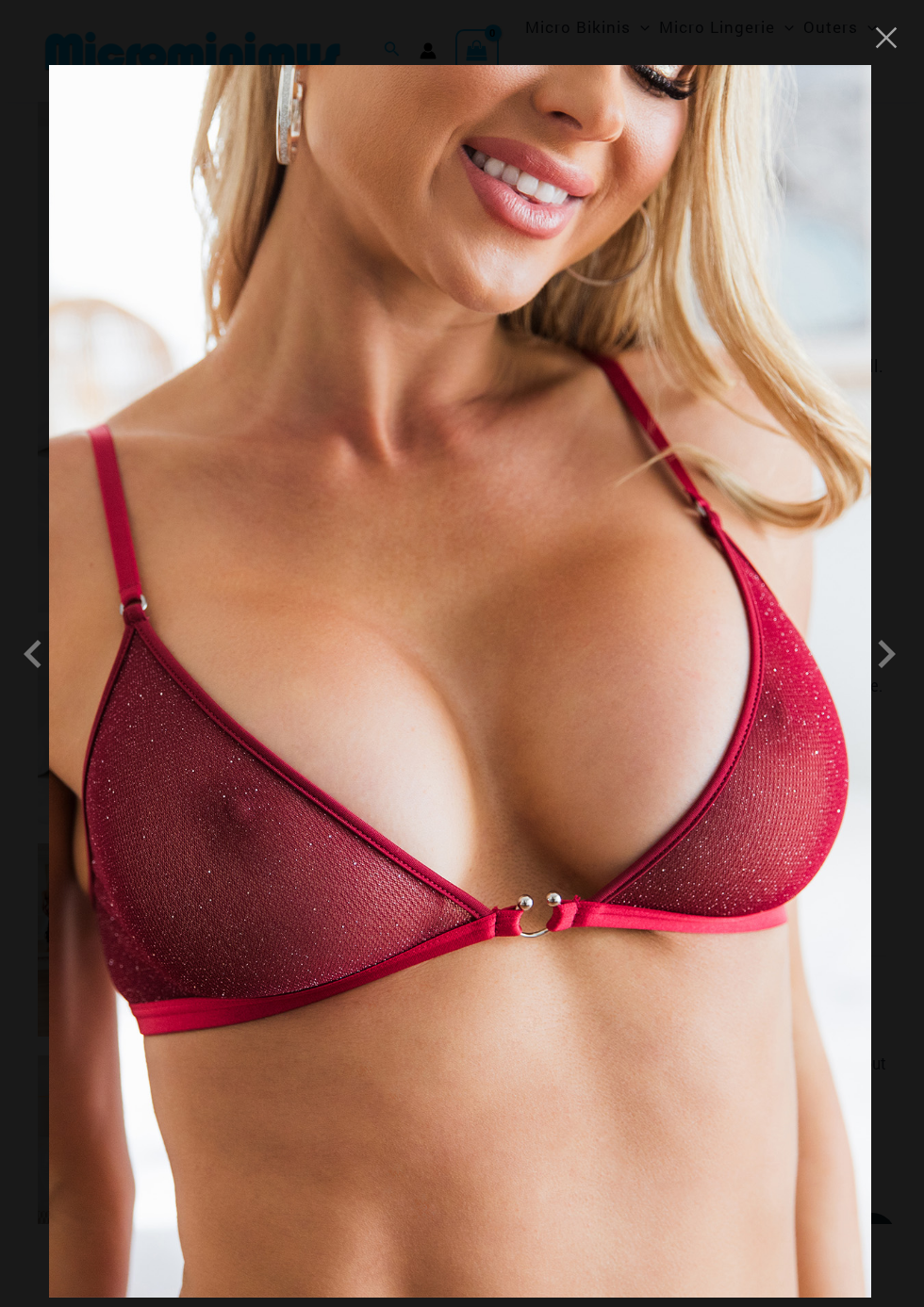
click at [895, 682] on span at bounding box center [886, 654] width 57 height 57
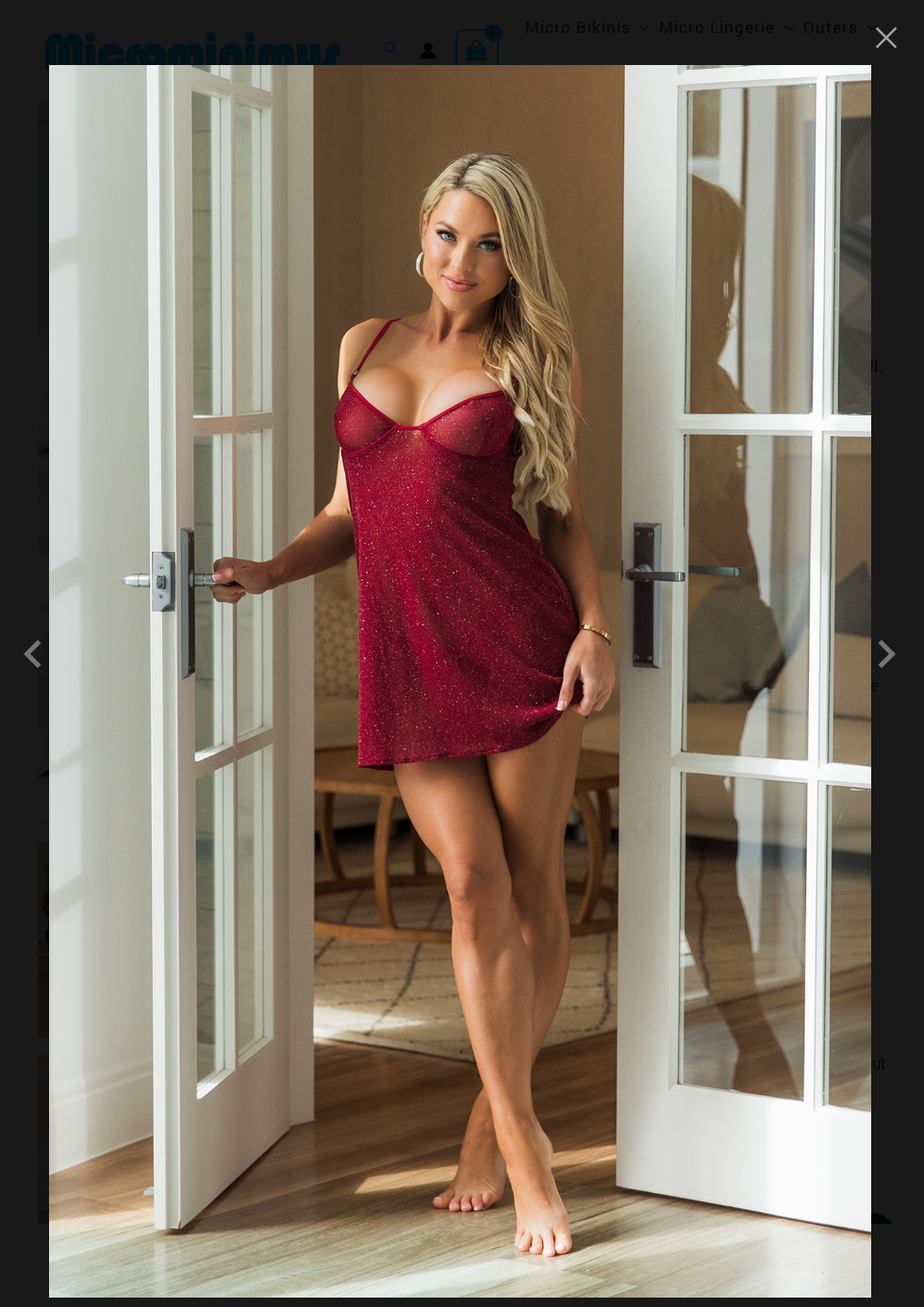
click at [884, 681] on span at bounding box center [886, 654] width 57 height 57
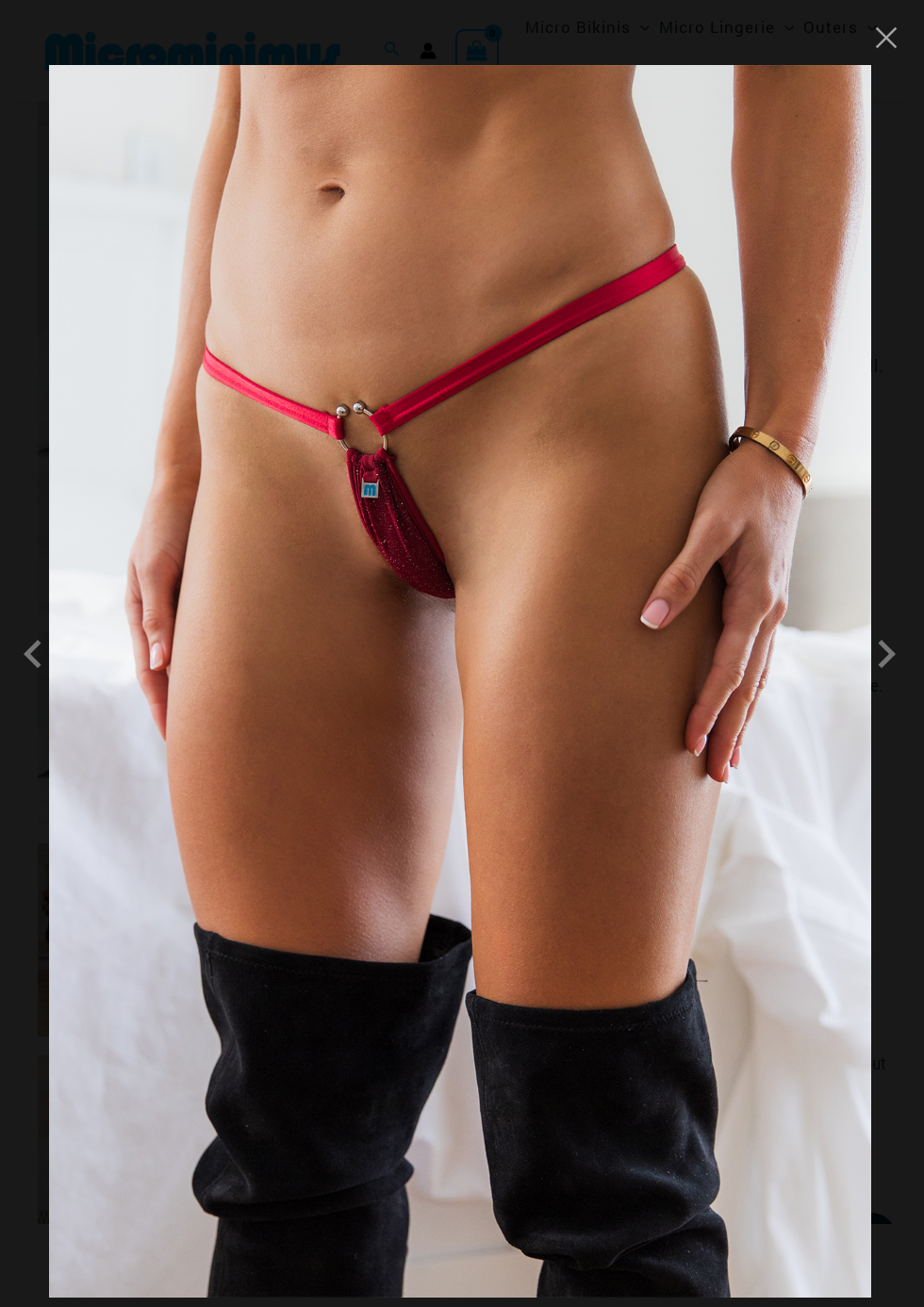
click at [884, 682] on span at bounding box center [886, 654] width 57 height 57
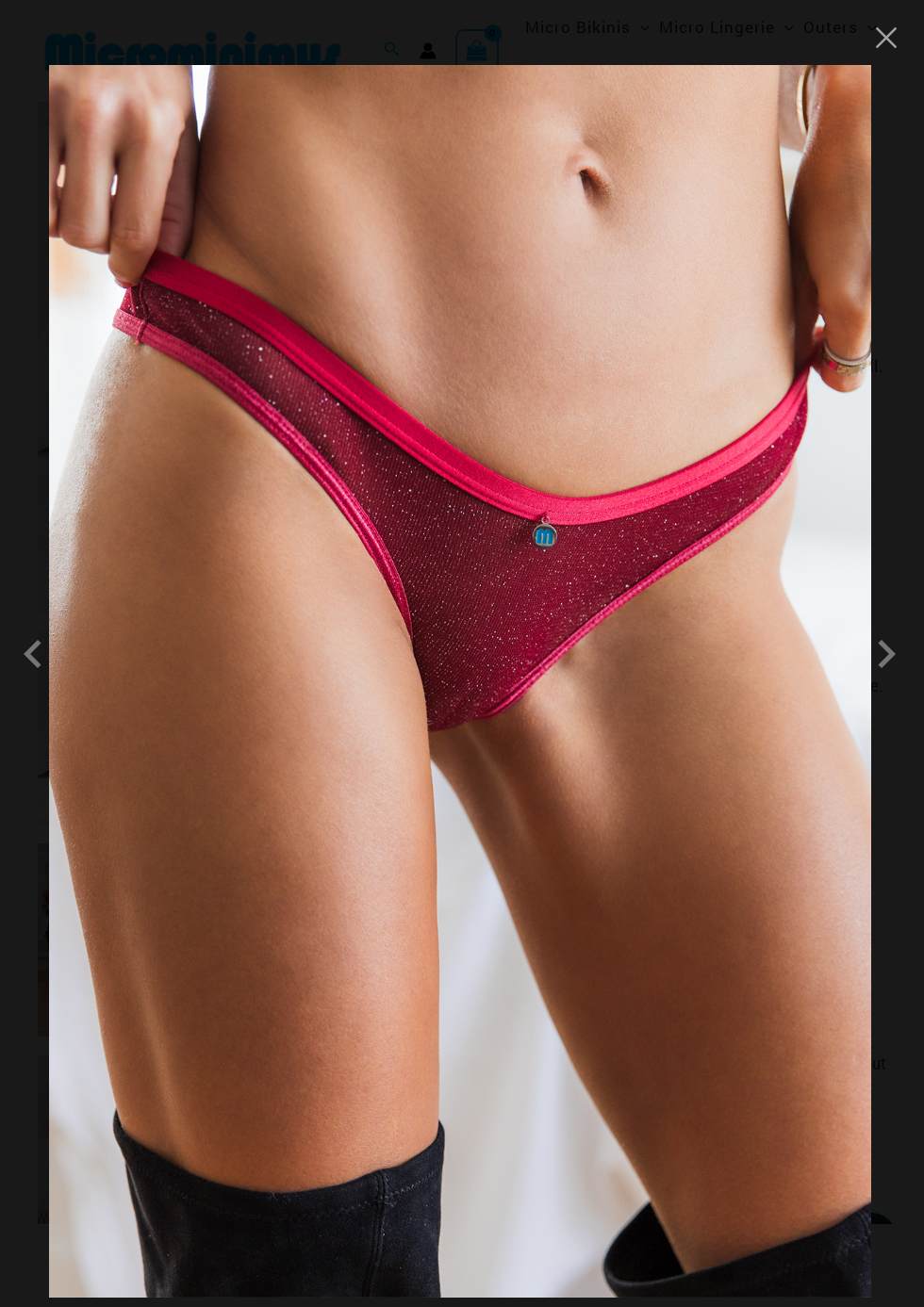
click at [883, 682] on span at bounding box center [886, 654] width 57 height 57
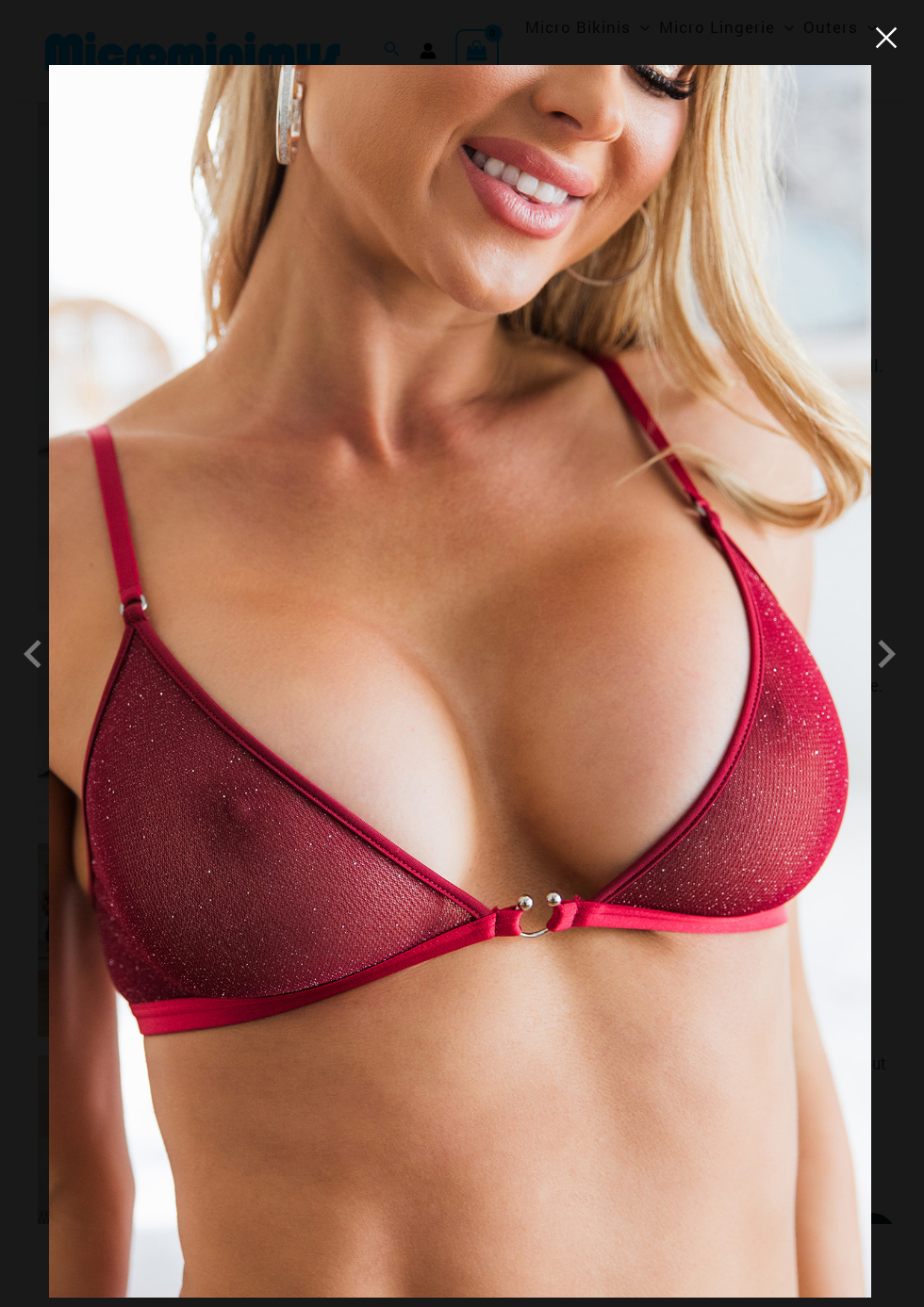
click at [876, 39] on button "Close" at bounding box center [886, 37] width 28 height 28
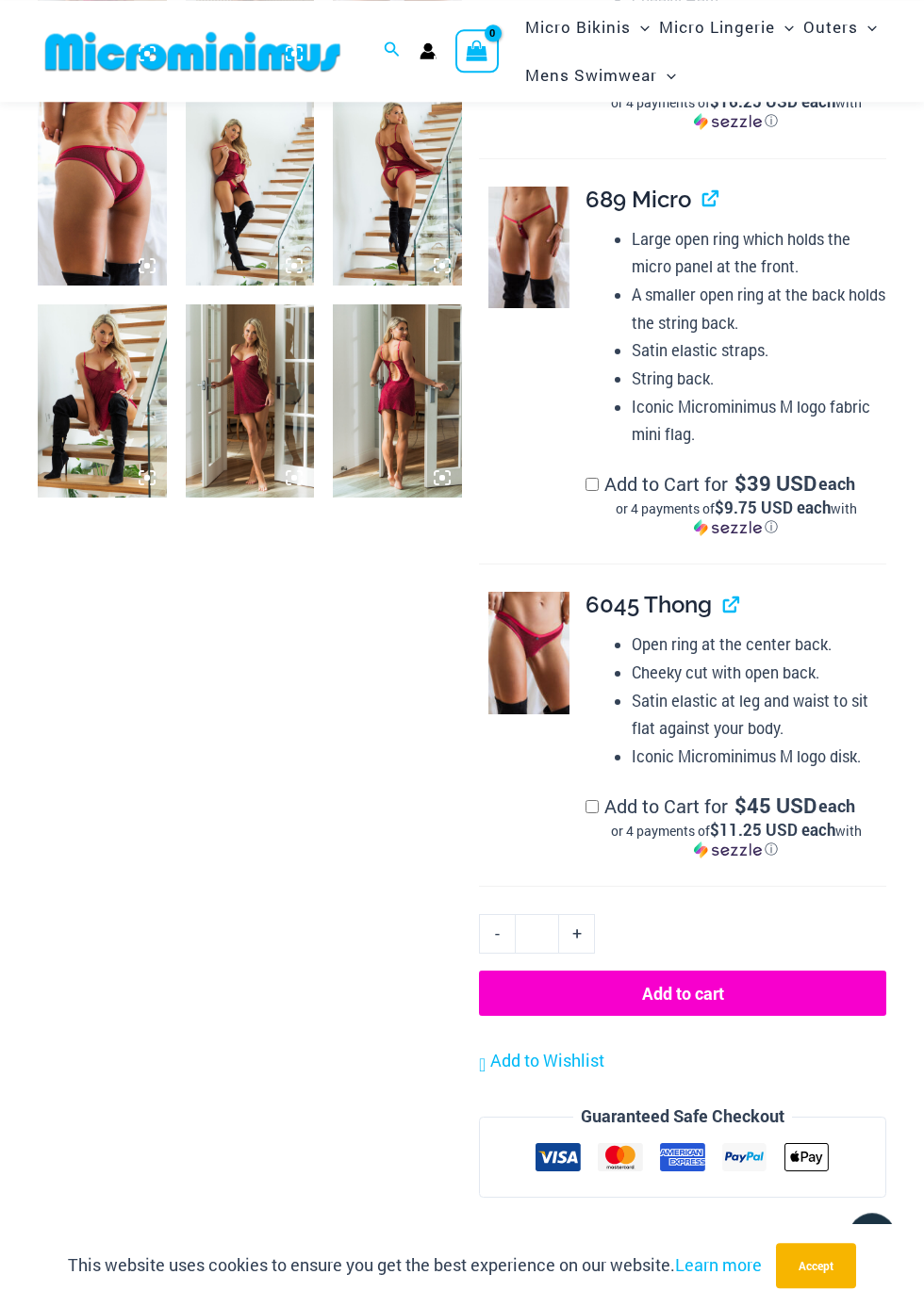
scroll to position [1357, 0]
